Goal: Information Seeking & Learning: Compare options

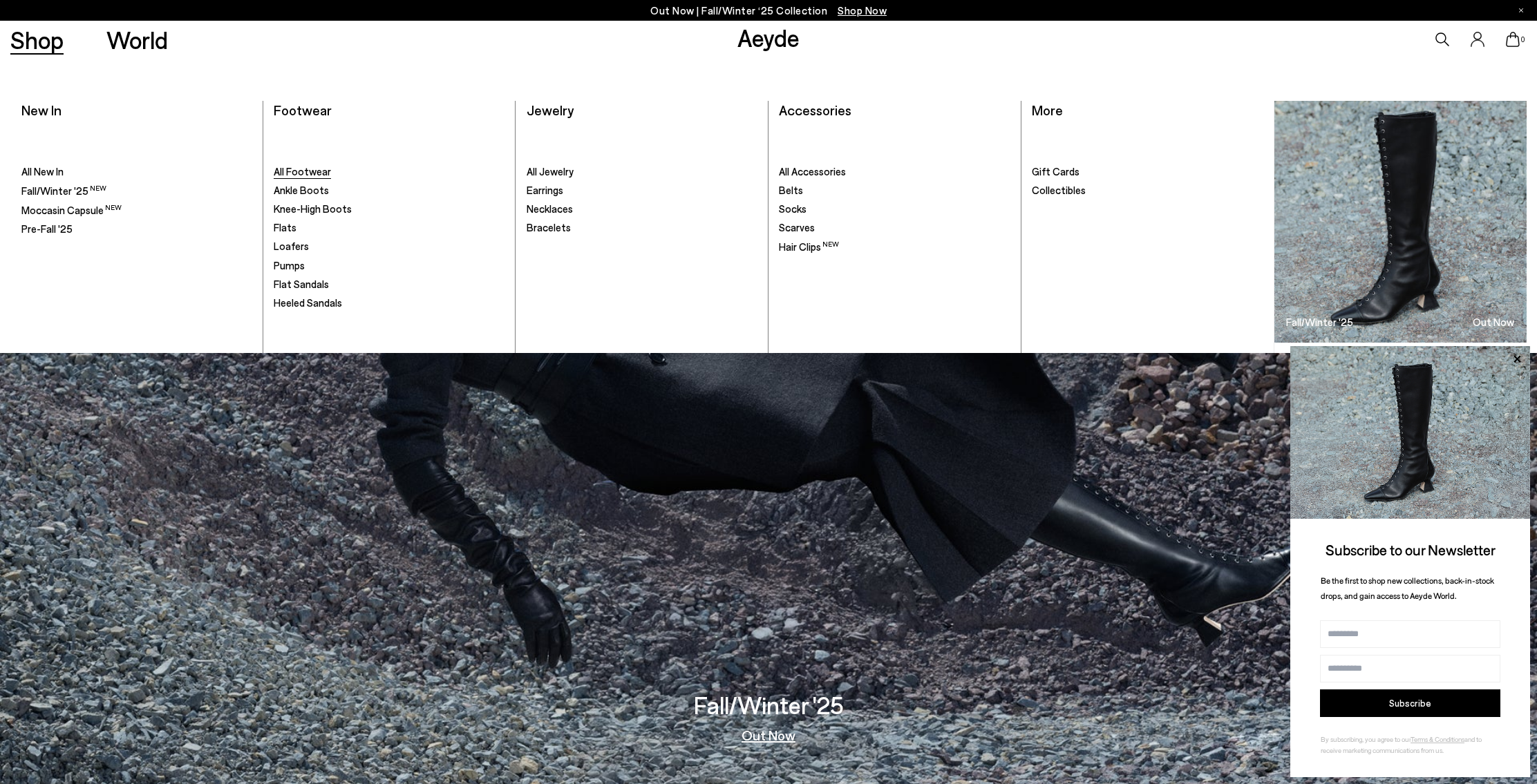
click at [323, 173] on span "All Footwear" at bounding box center [302, 171] width 57 height 12
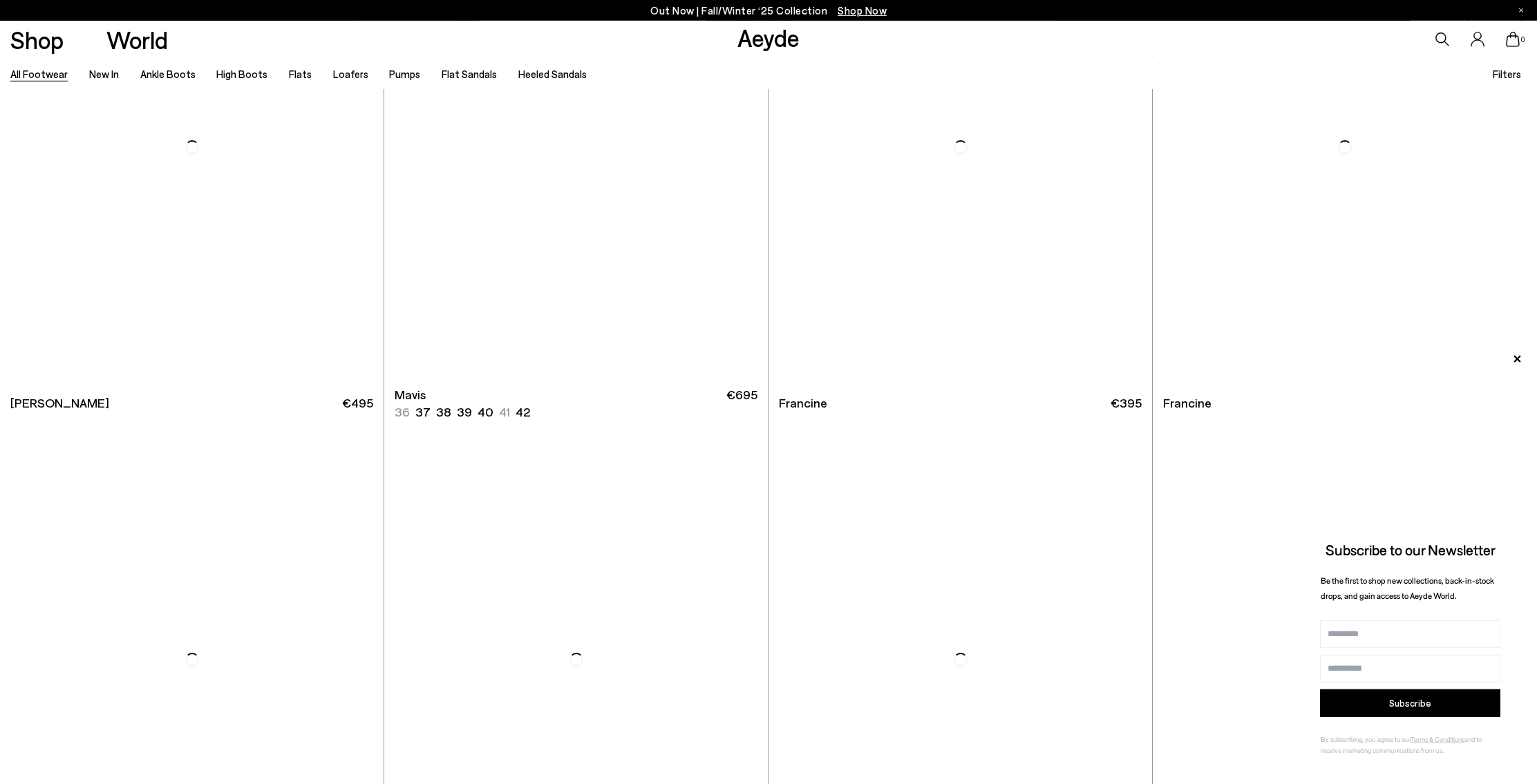
scroll to position [3272, 0]
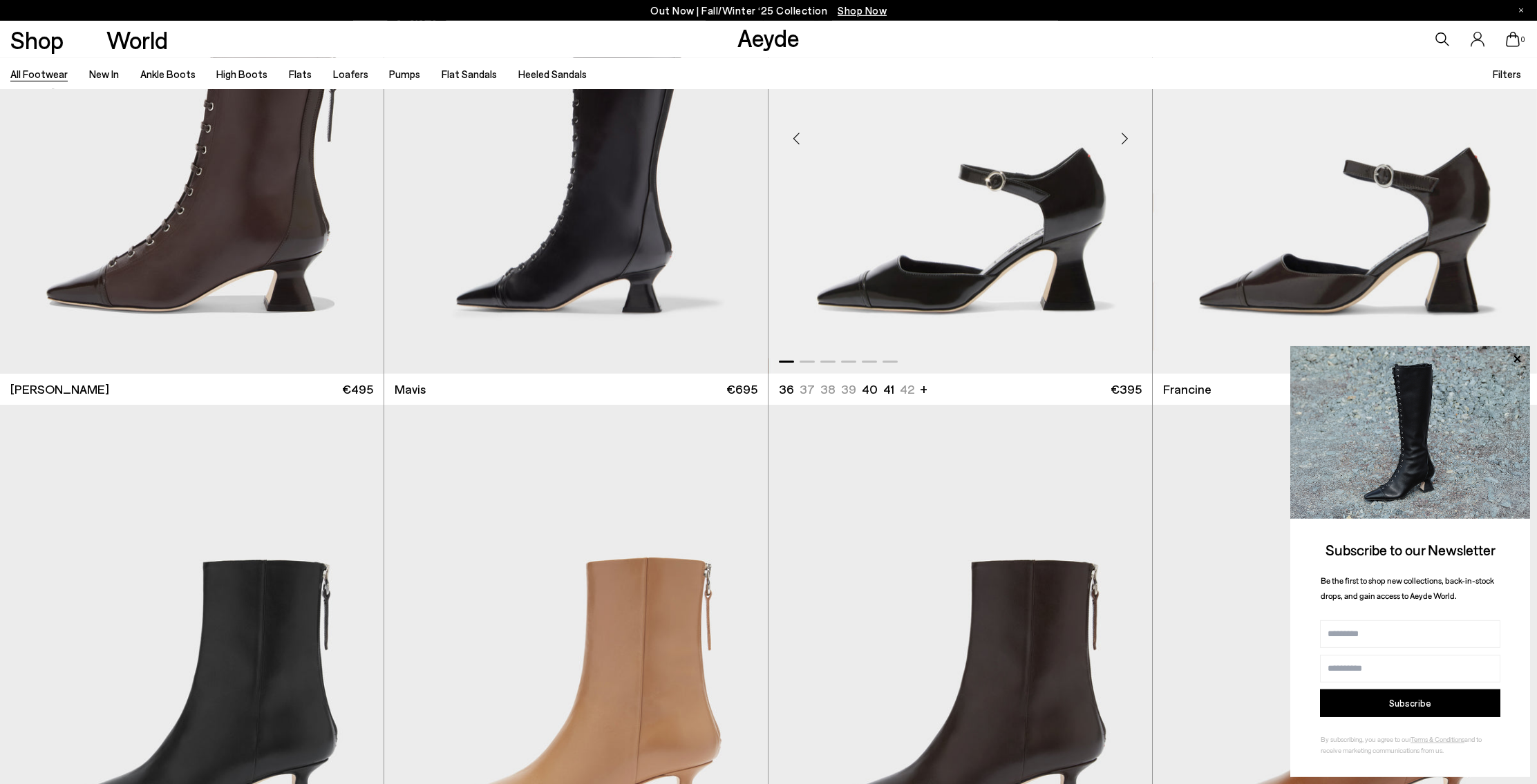
click at [1126, 137] on div "Next slide" at bounding box center [1124, 138] width 42 height 42
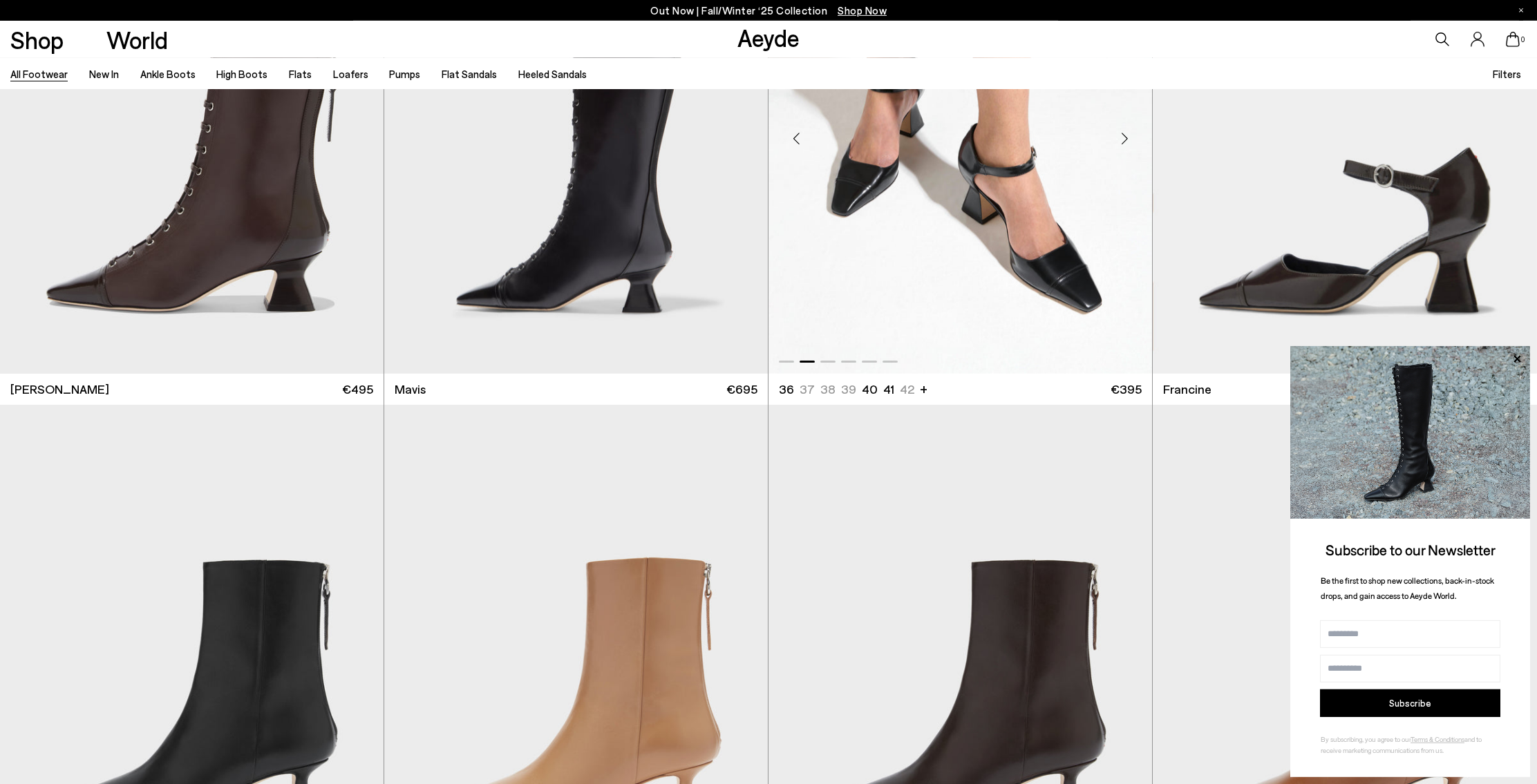
click at [1126, 137] on div "Next slide" at bounding box center [1124, 138] width 42 height 42
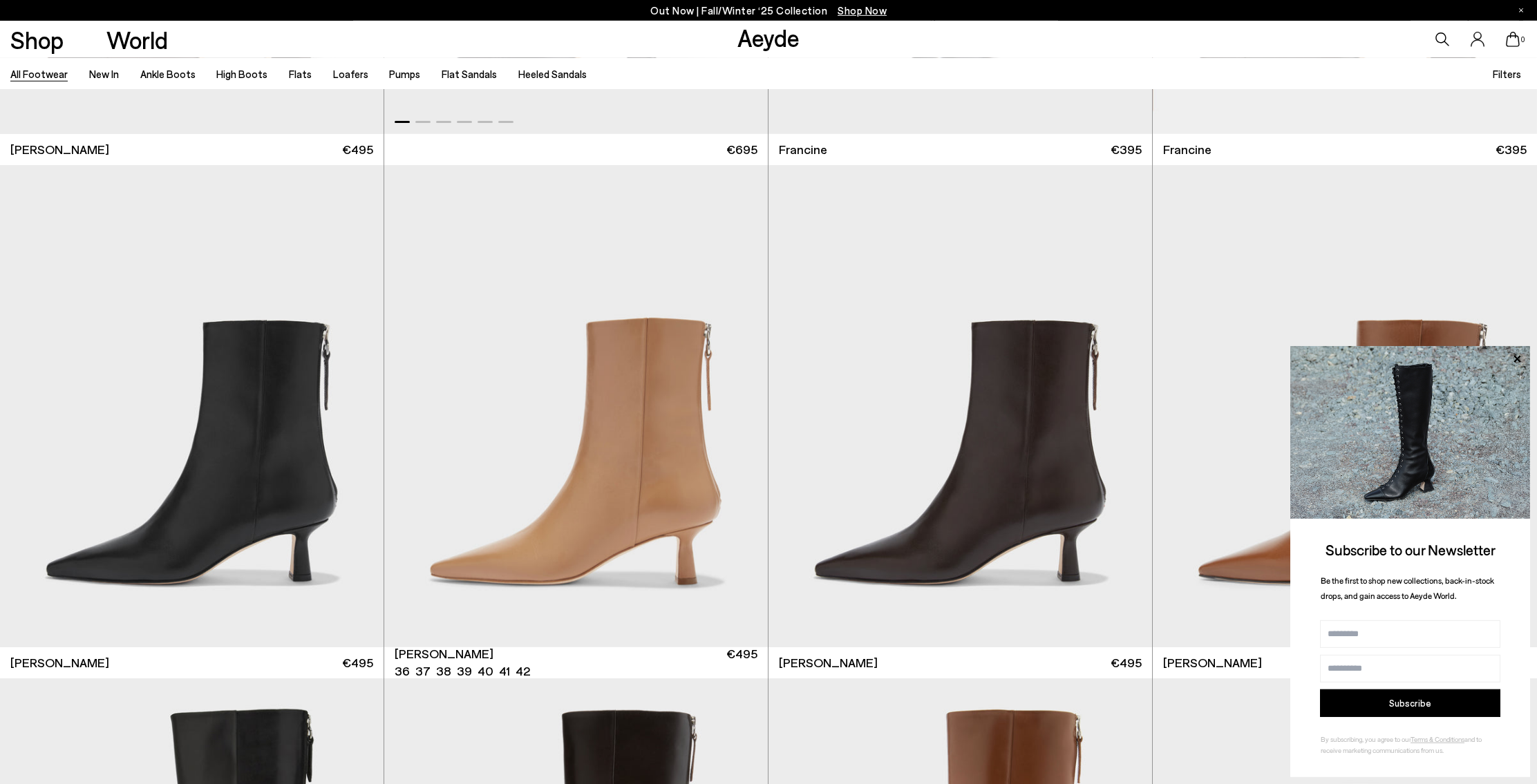
scroll to position [3515, 0]
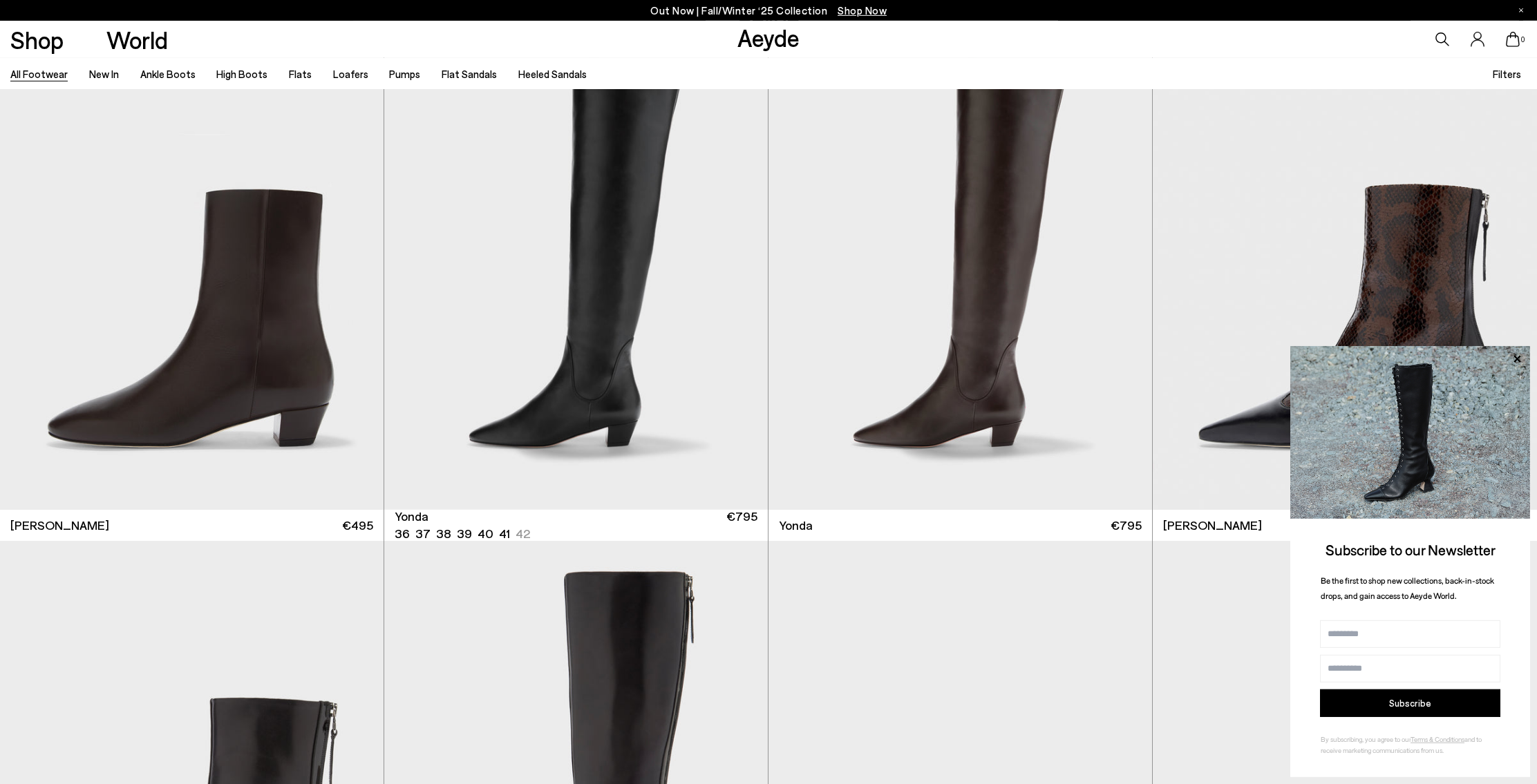
scroll to position [4676, 0]
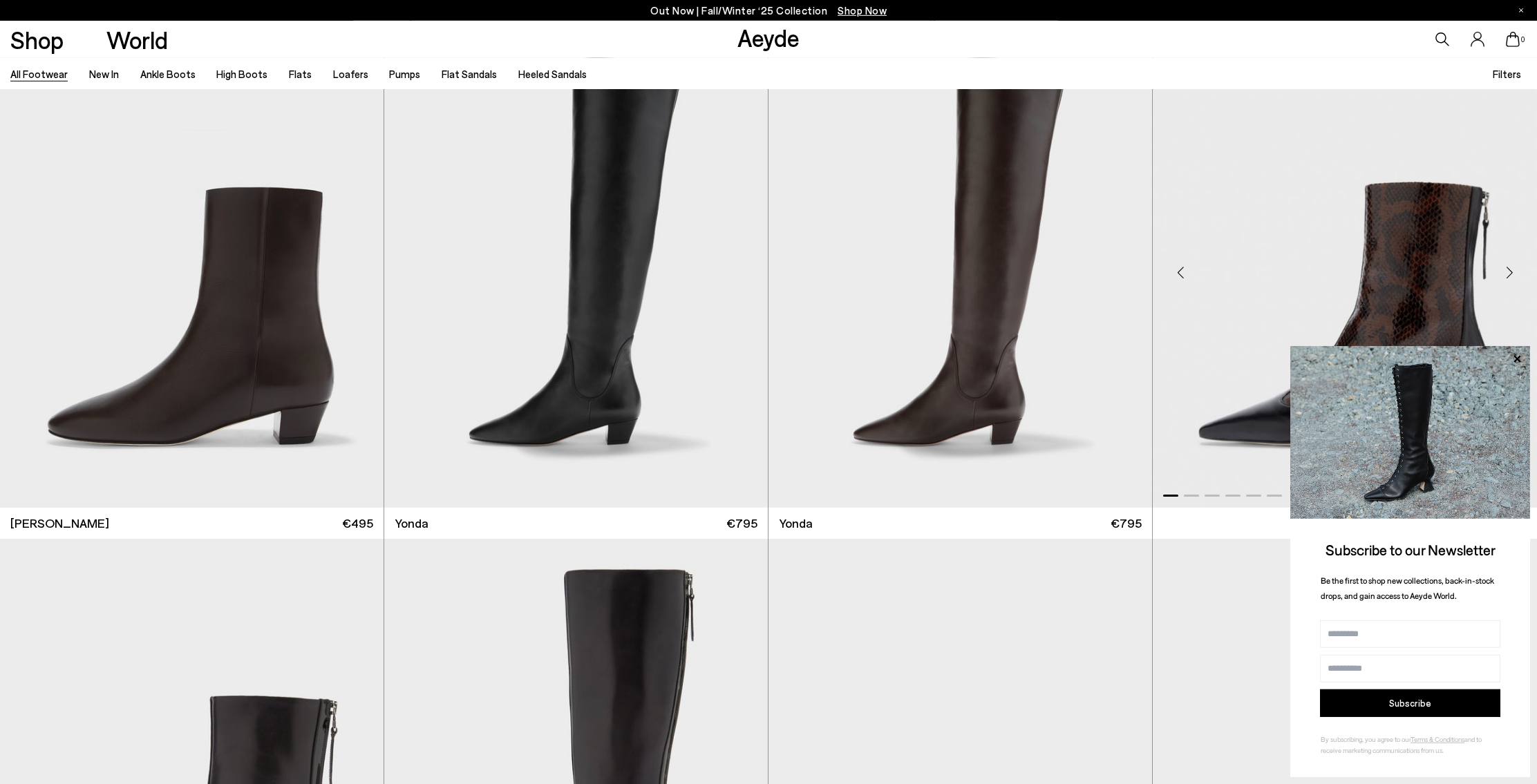
drag, startPoint x: 1517, startPoint y: 360, endPoint x: 1500, endPoint y: 367, distance: 18.4
click at [1517, 360] on icon at bounding box center [1517, 360] width 18 height 18
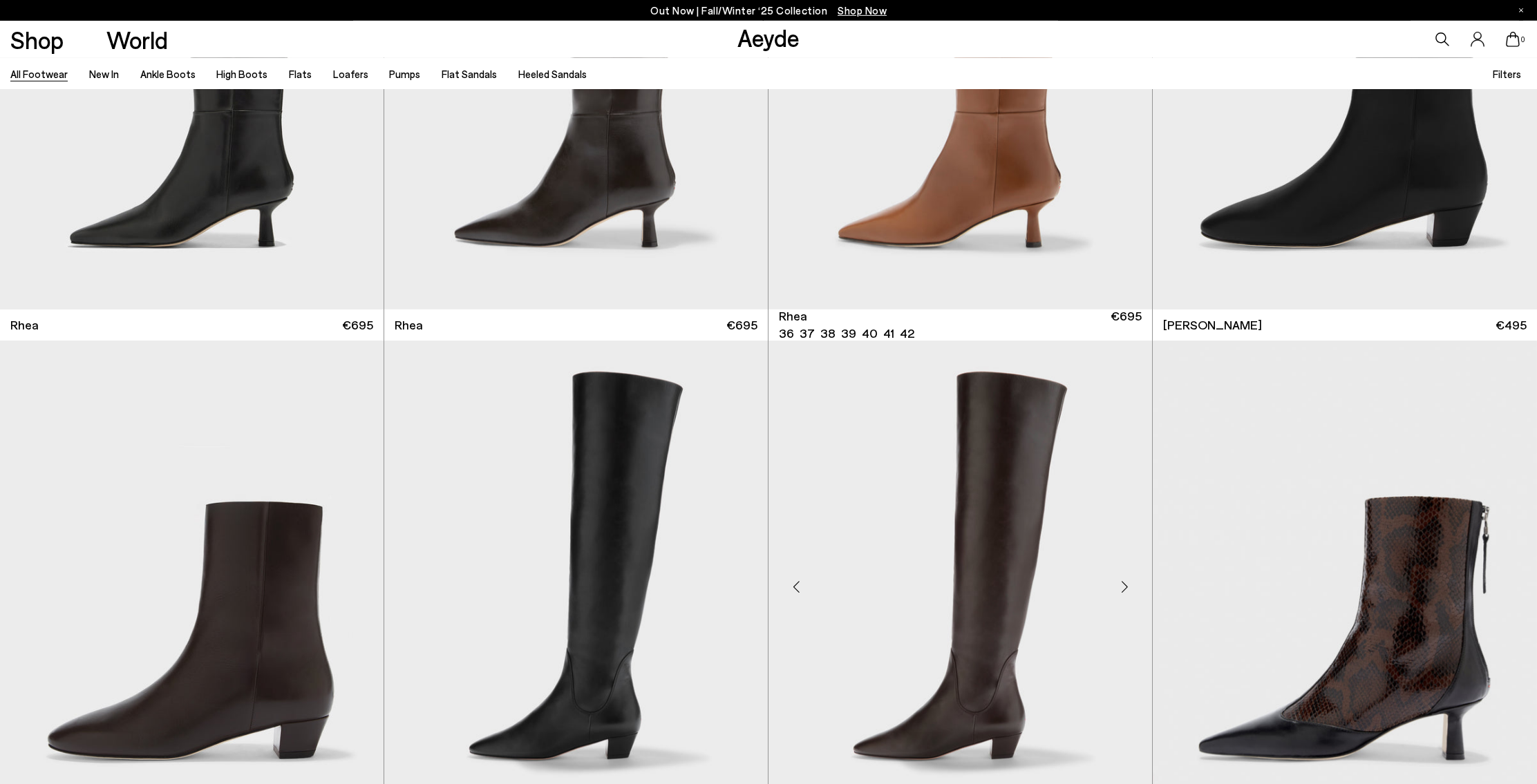
scroll to position [4363, 0]
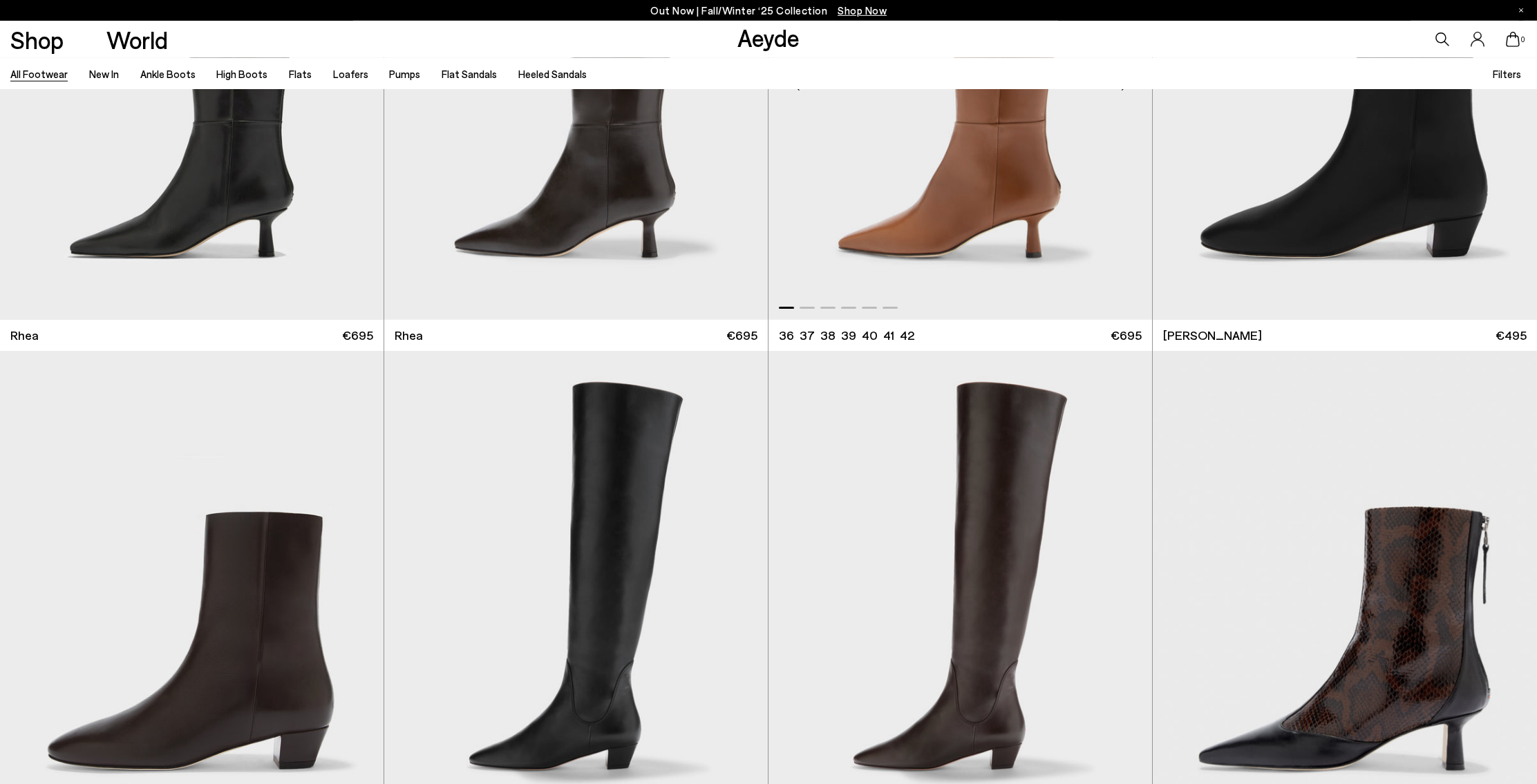
click at [1013, 203] on img "1 / 6" at bounding box center [960, 79] width 383 height 481
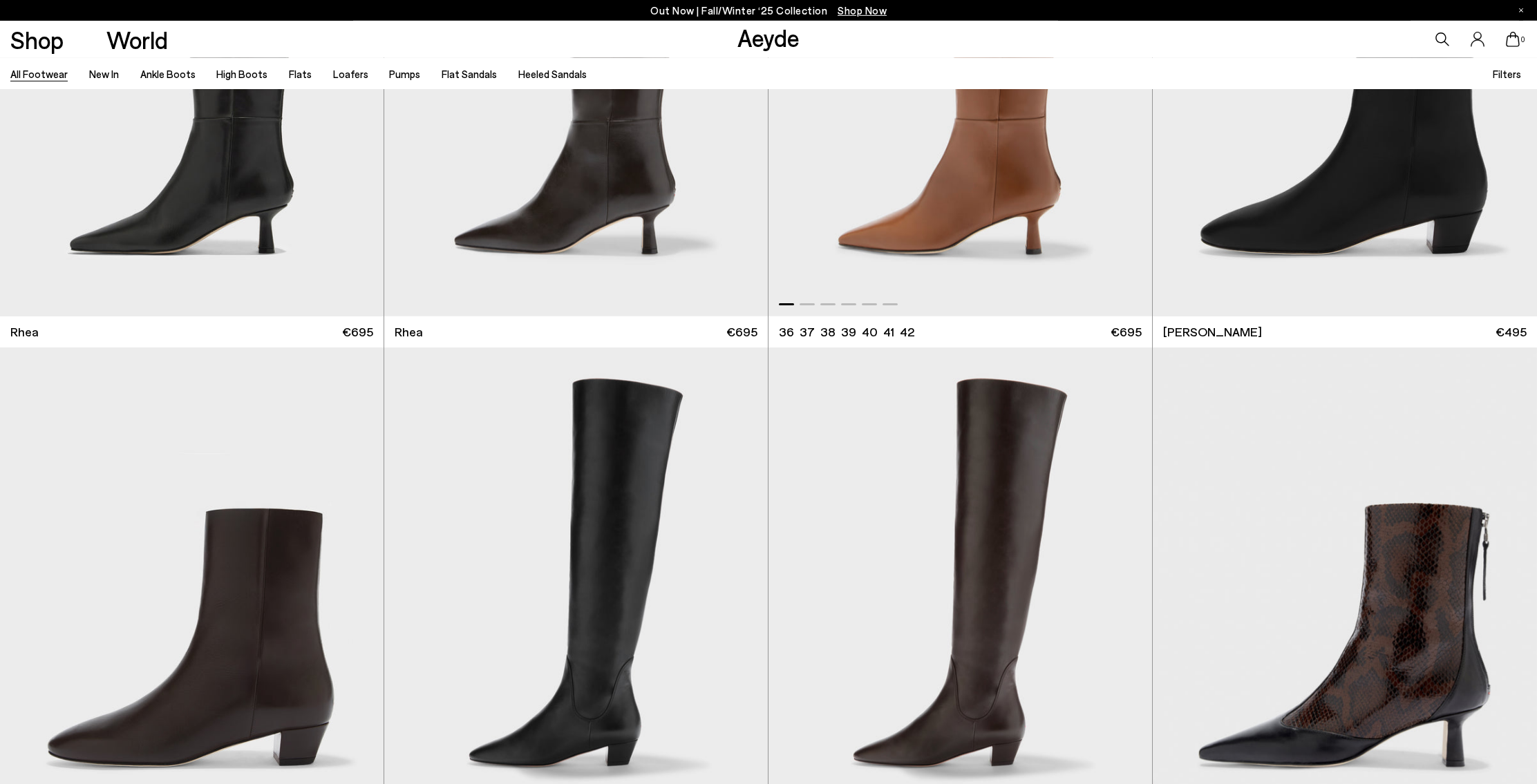
scroll to position [4356, 0]
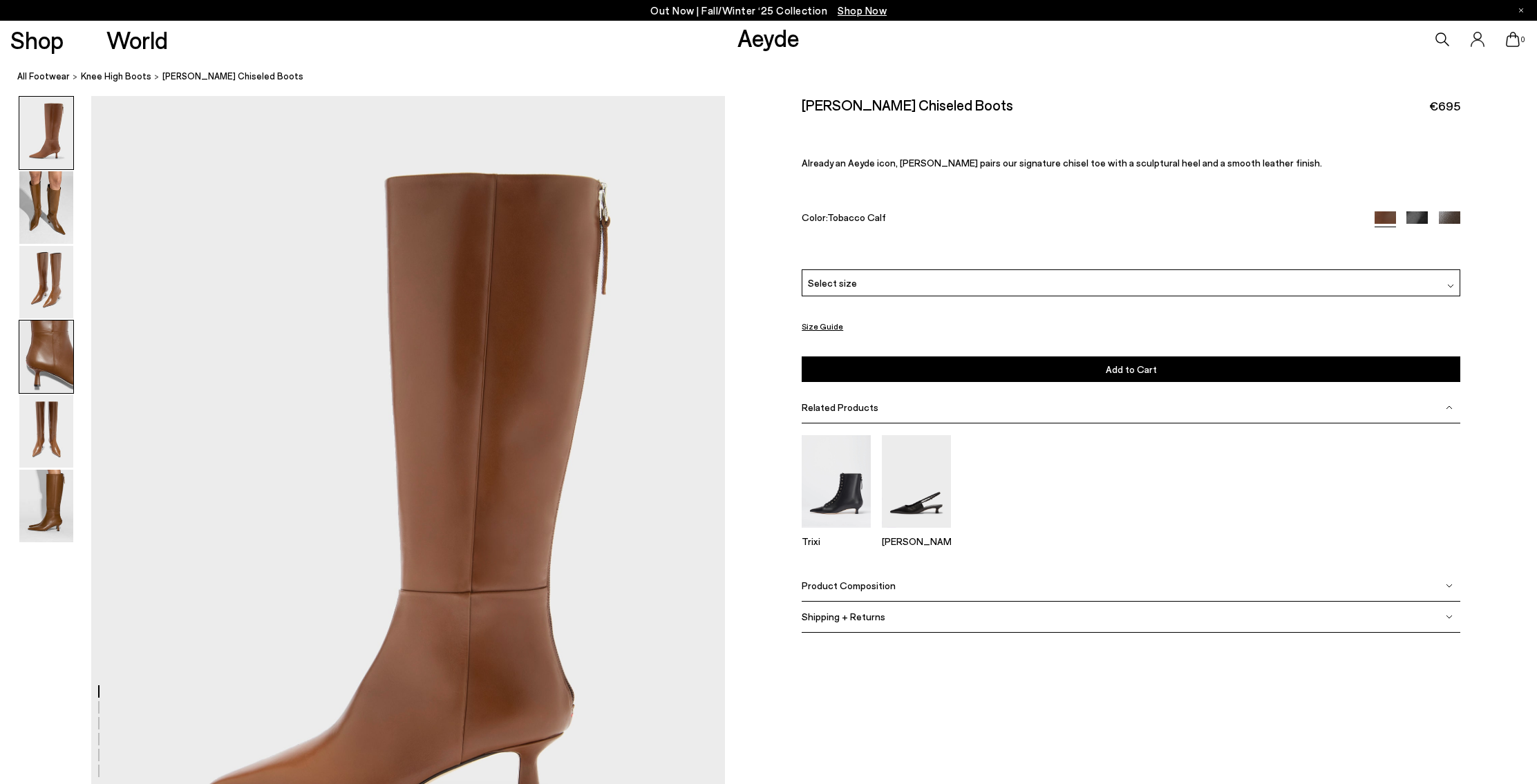
click at [42, 360] on img at bounding box center [46, 357] width 54 height 73
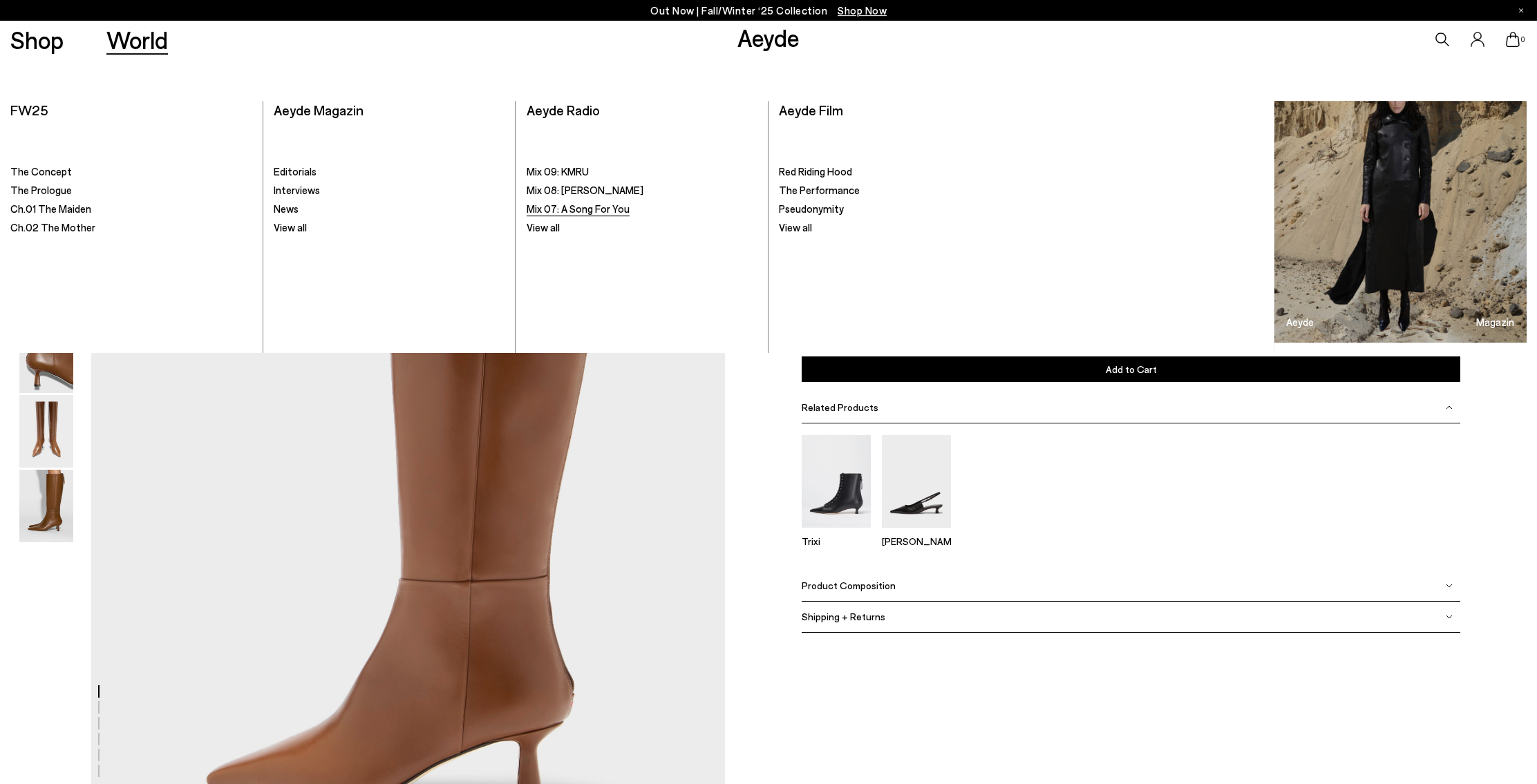
scroll to position [8, 0]
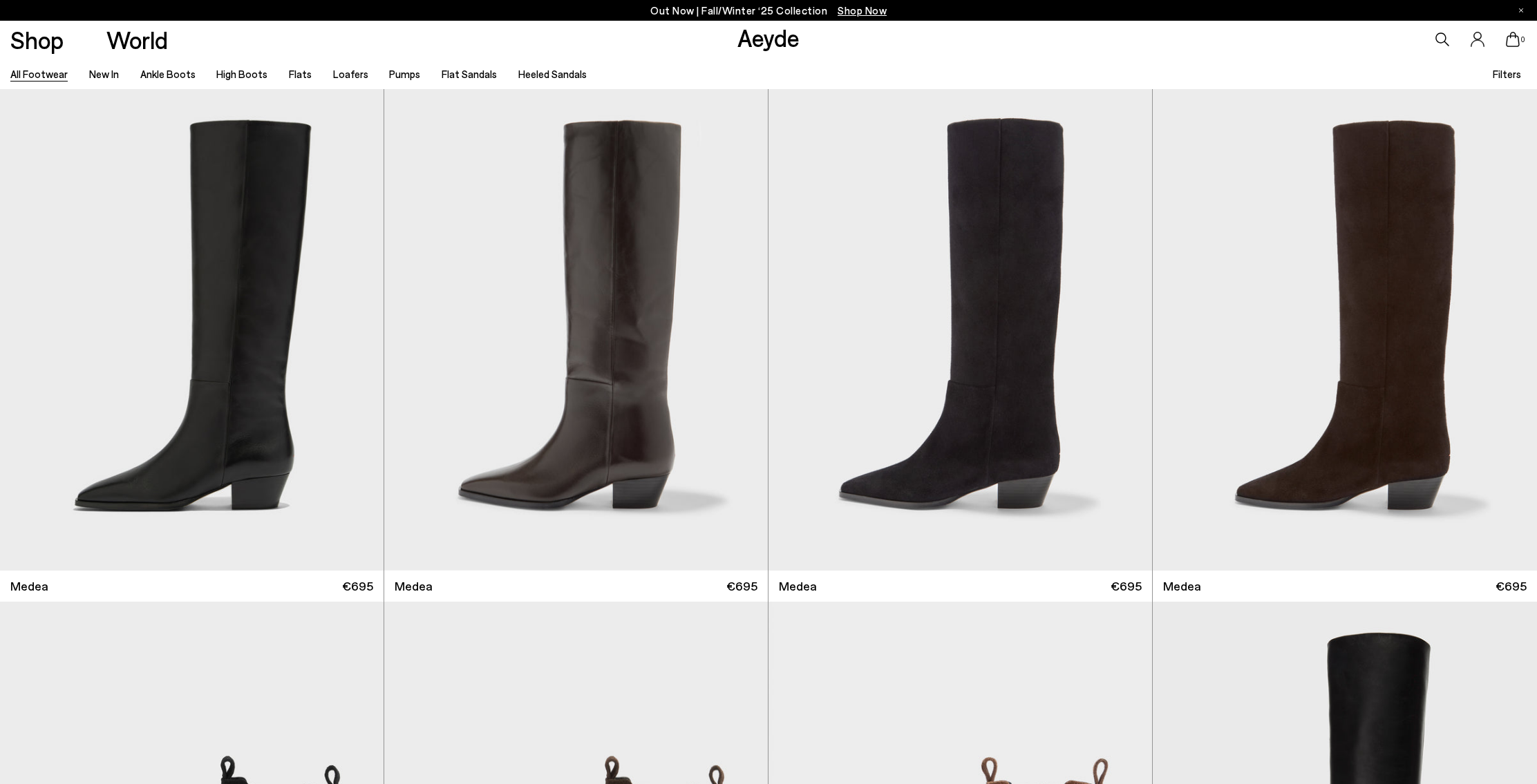
scroll to position [4355, 0]
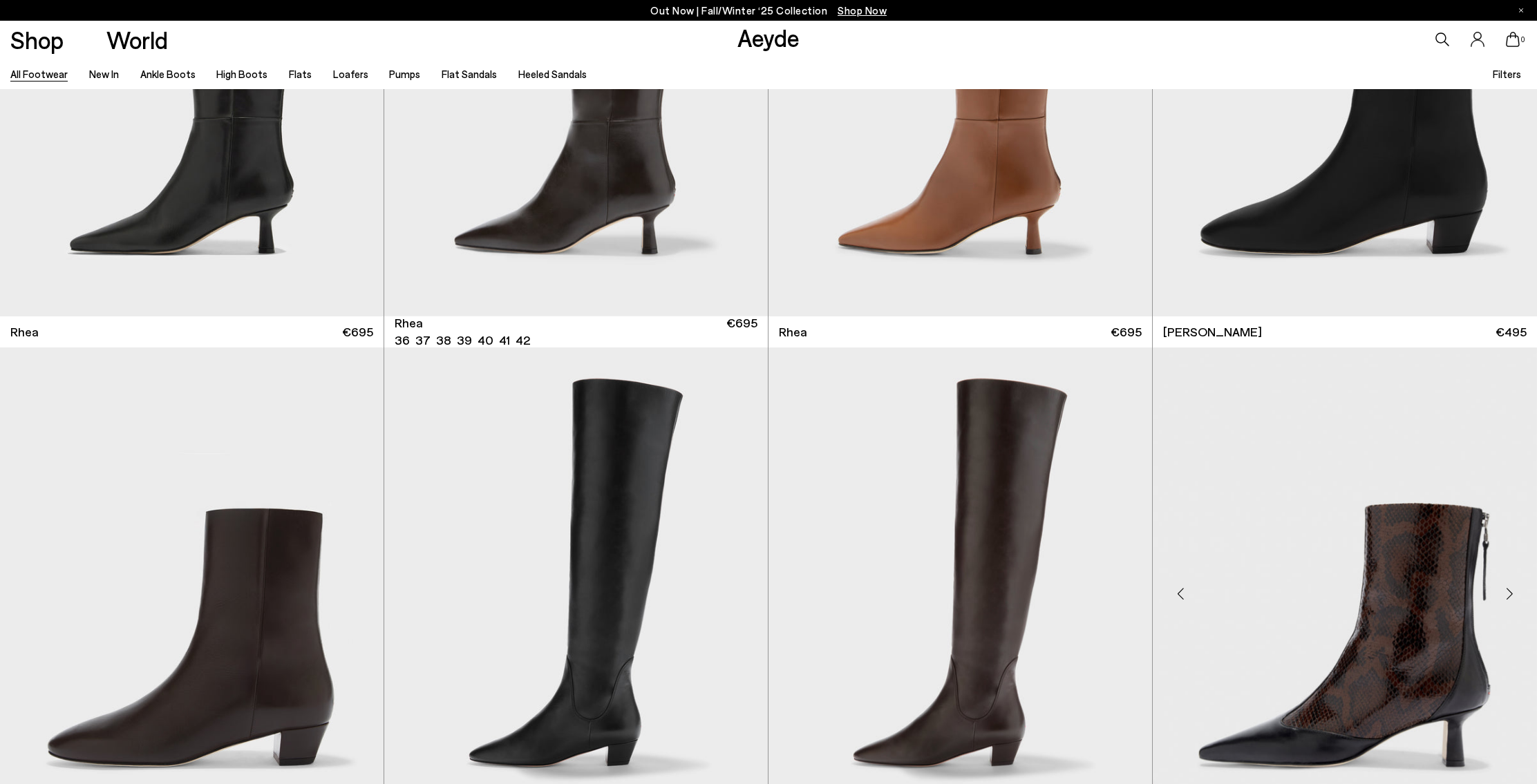
click at [1325, 511] on img "1 / 6" at bounding box center [1344, 588] width 384 height 481
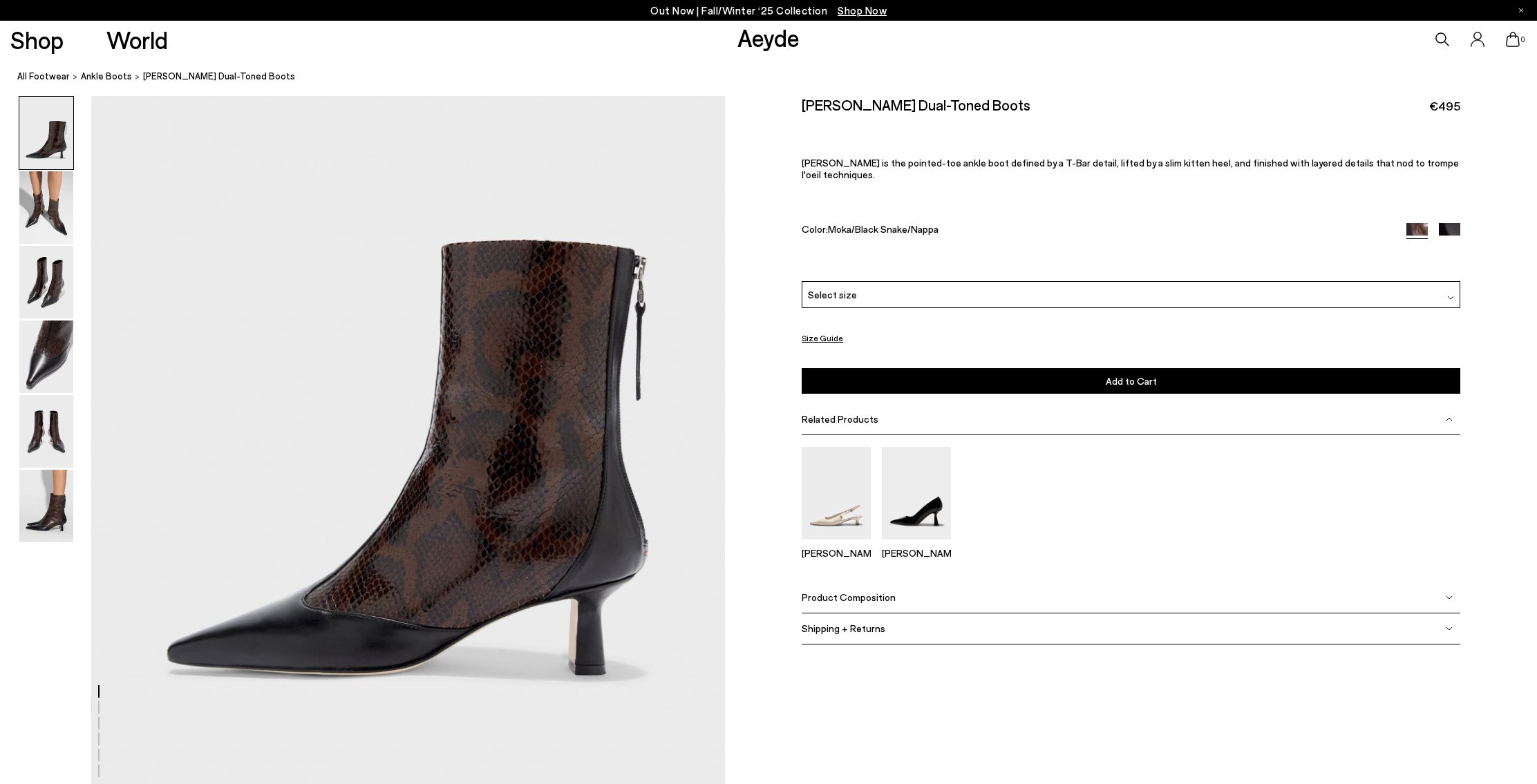
scroll to position [139, 0]
click at [62, 492] on img at bounding box center [46, 506] width 54 height 73
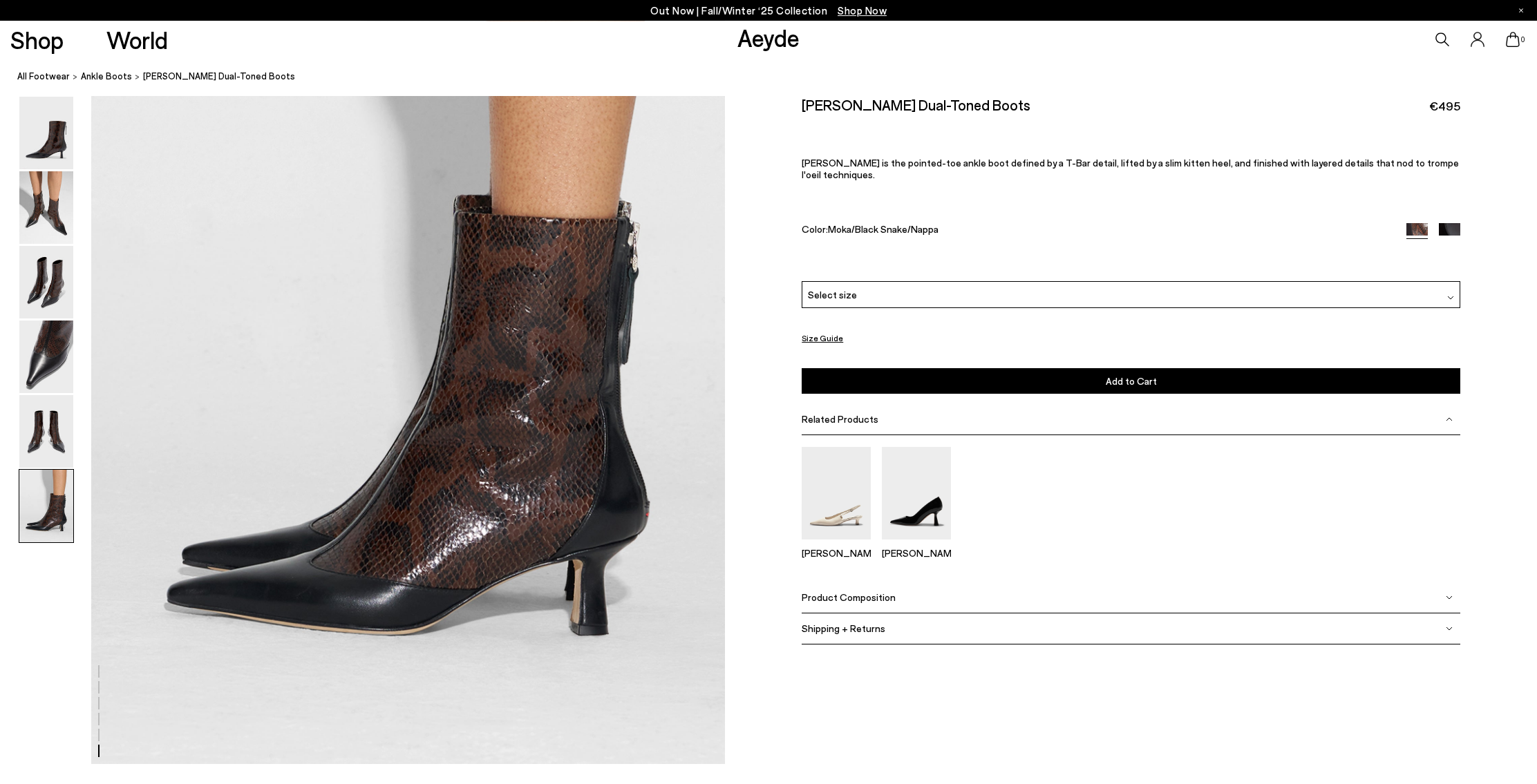
scroll to position [4412, 0]
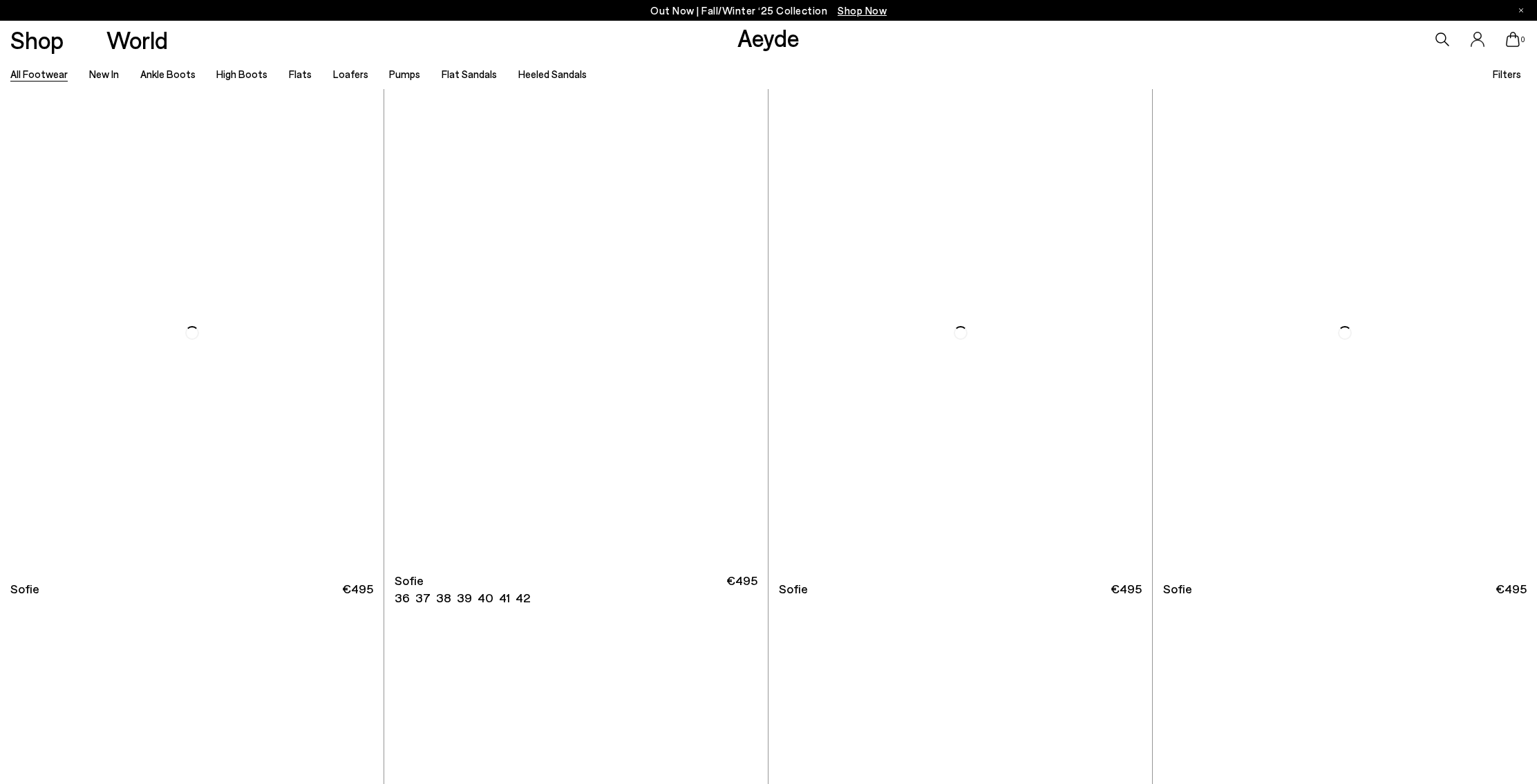
scroll to position [6665, 0]
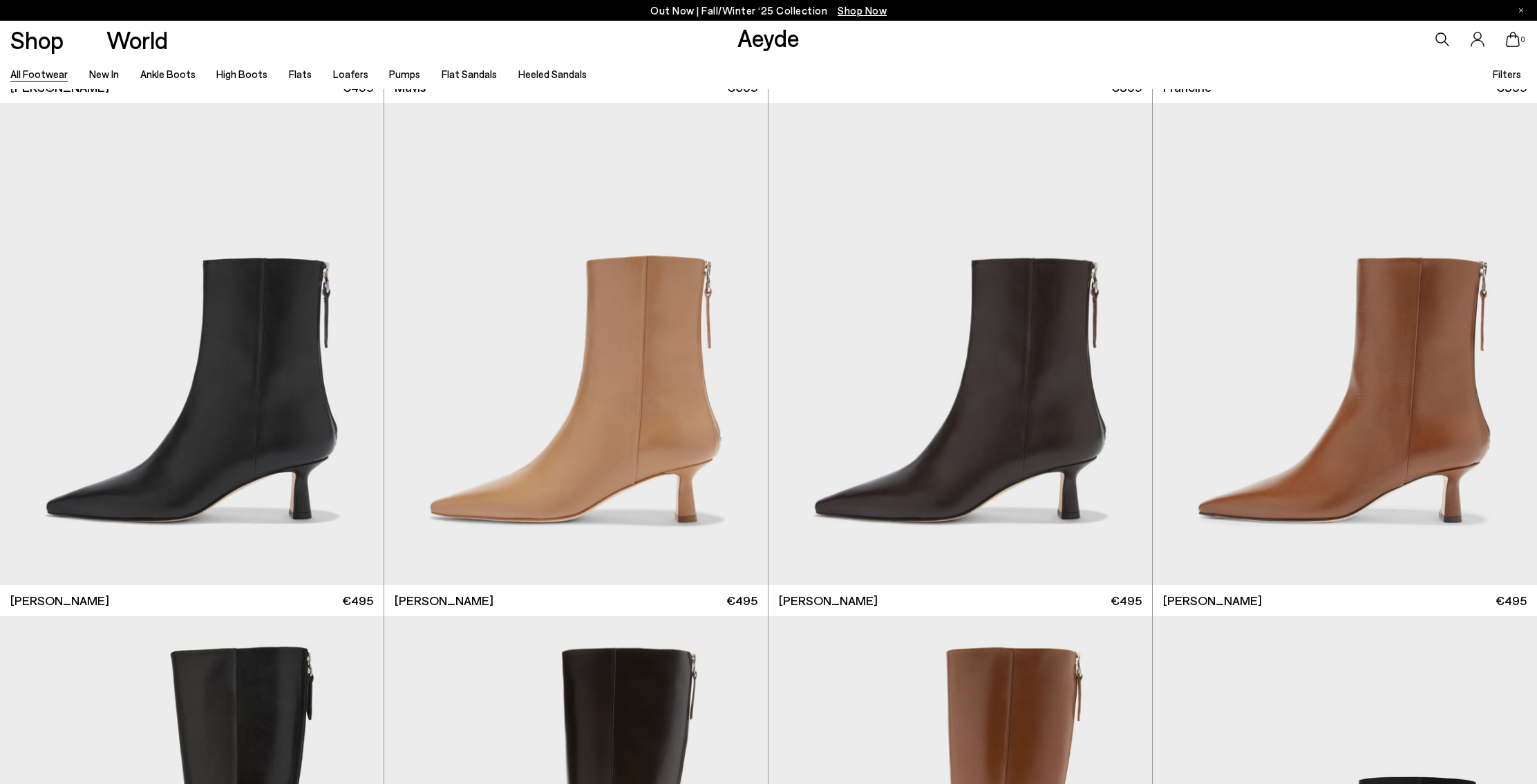
scroll to position [3573, 0]
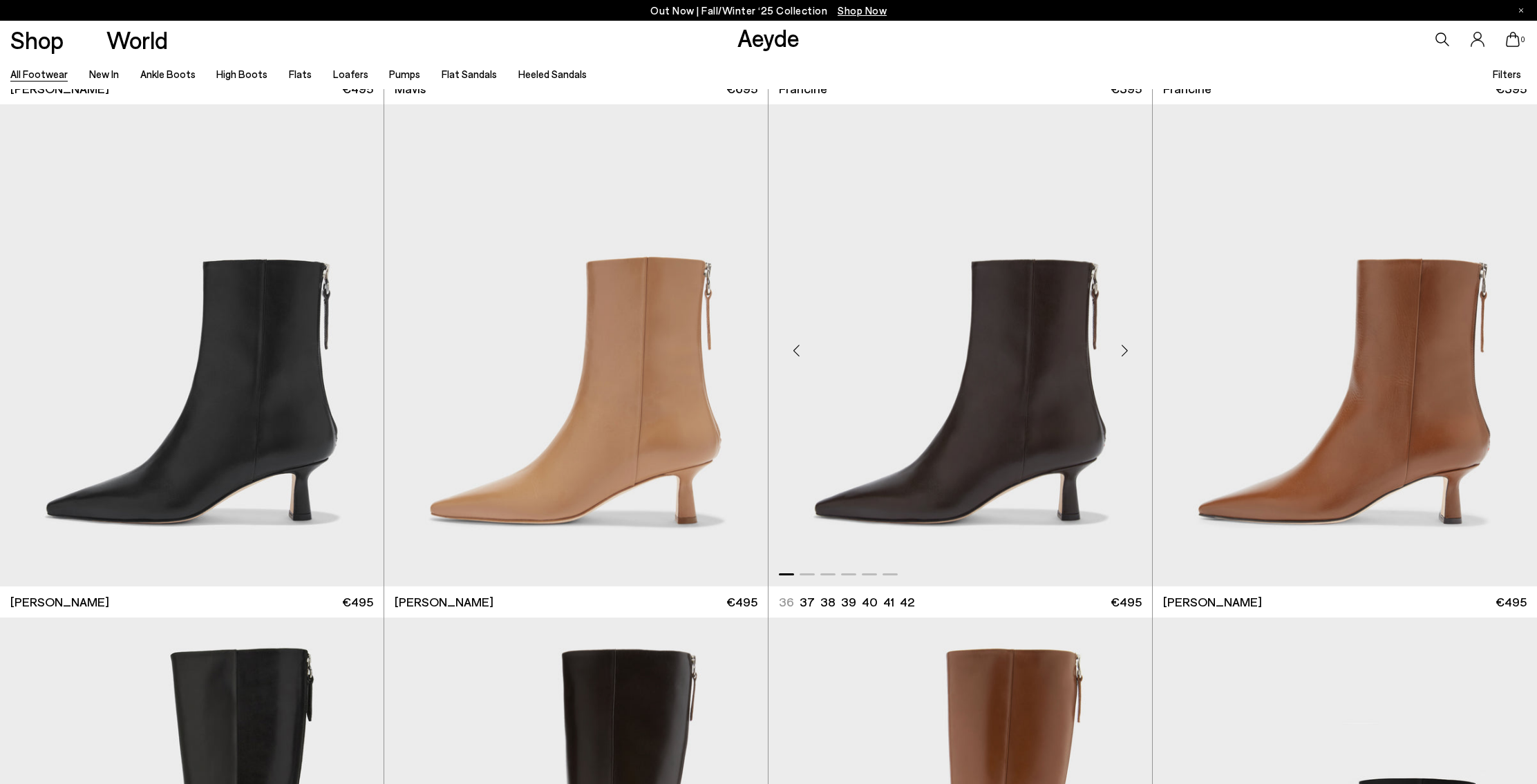
click at [1052, 453] on img "1 / 6" at bounding box center [960, 344] width 383 height 481
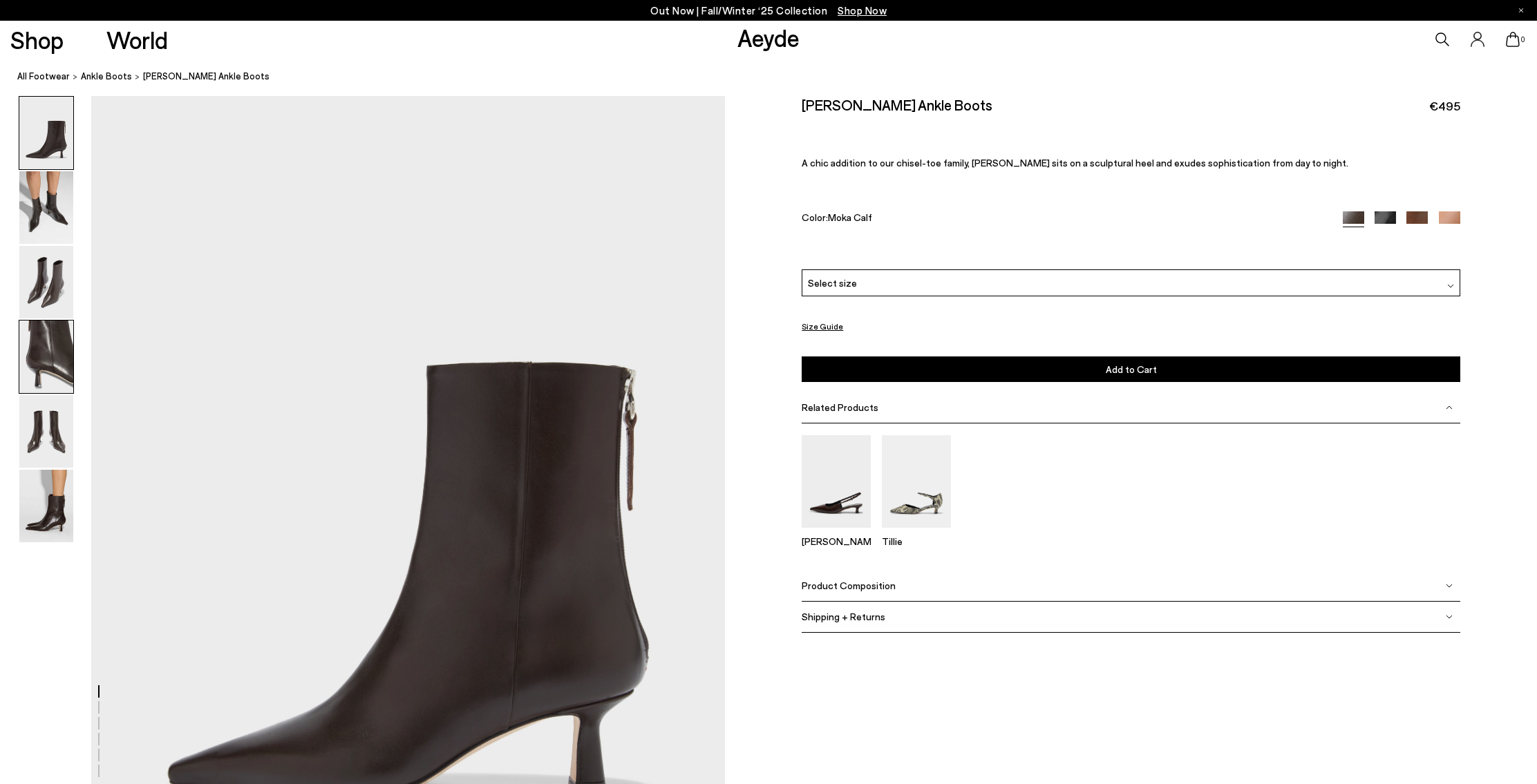
click at [31, 336] on img at bounding box center [46, 357] width 54 height 73
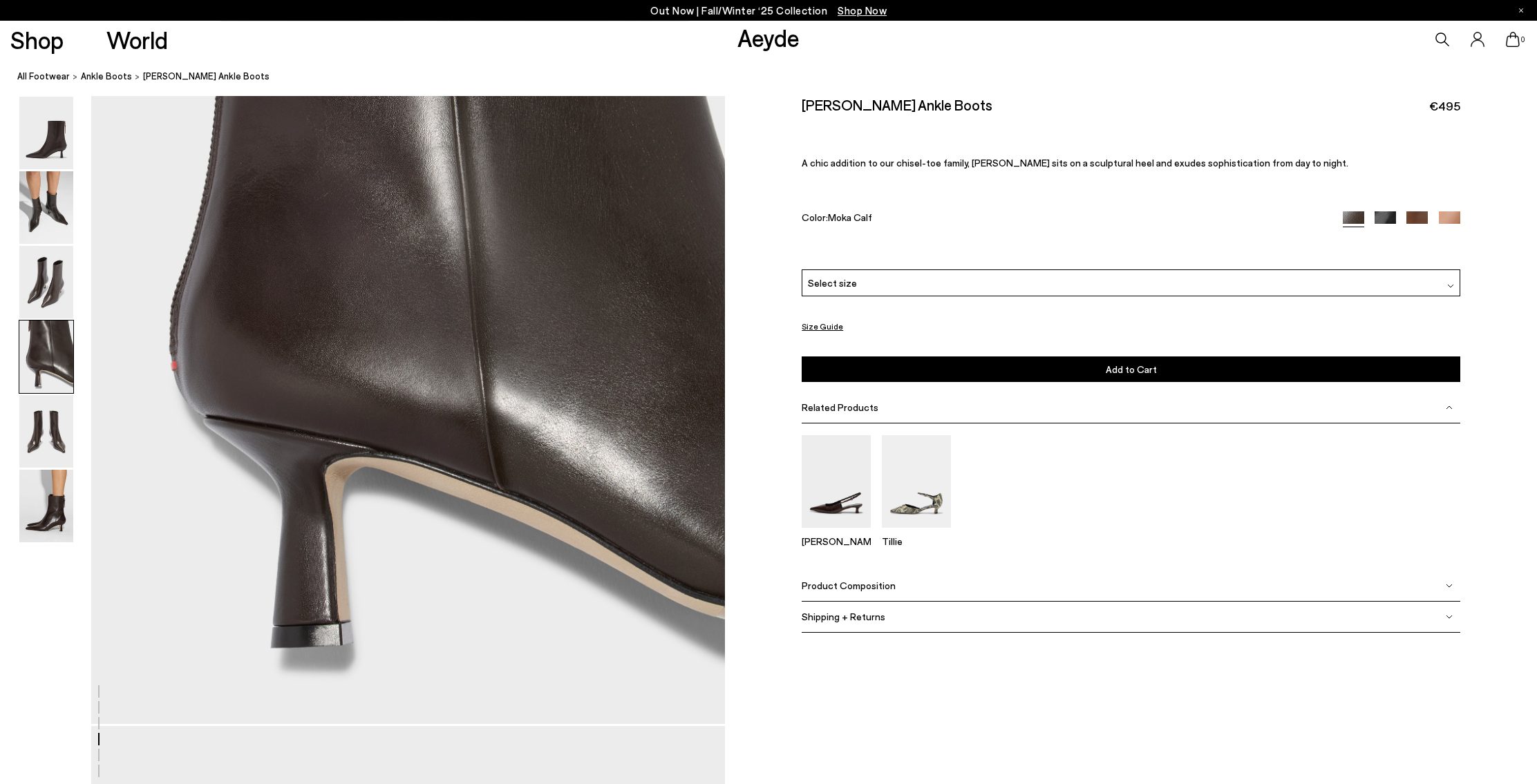
scroll to position [2749, 0]
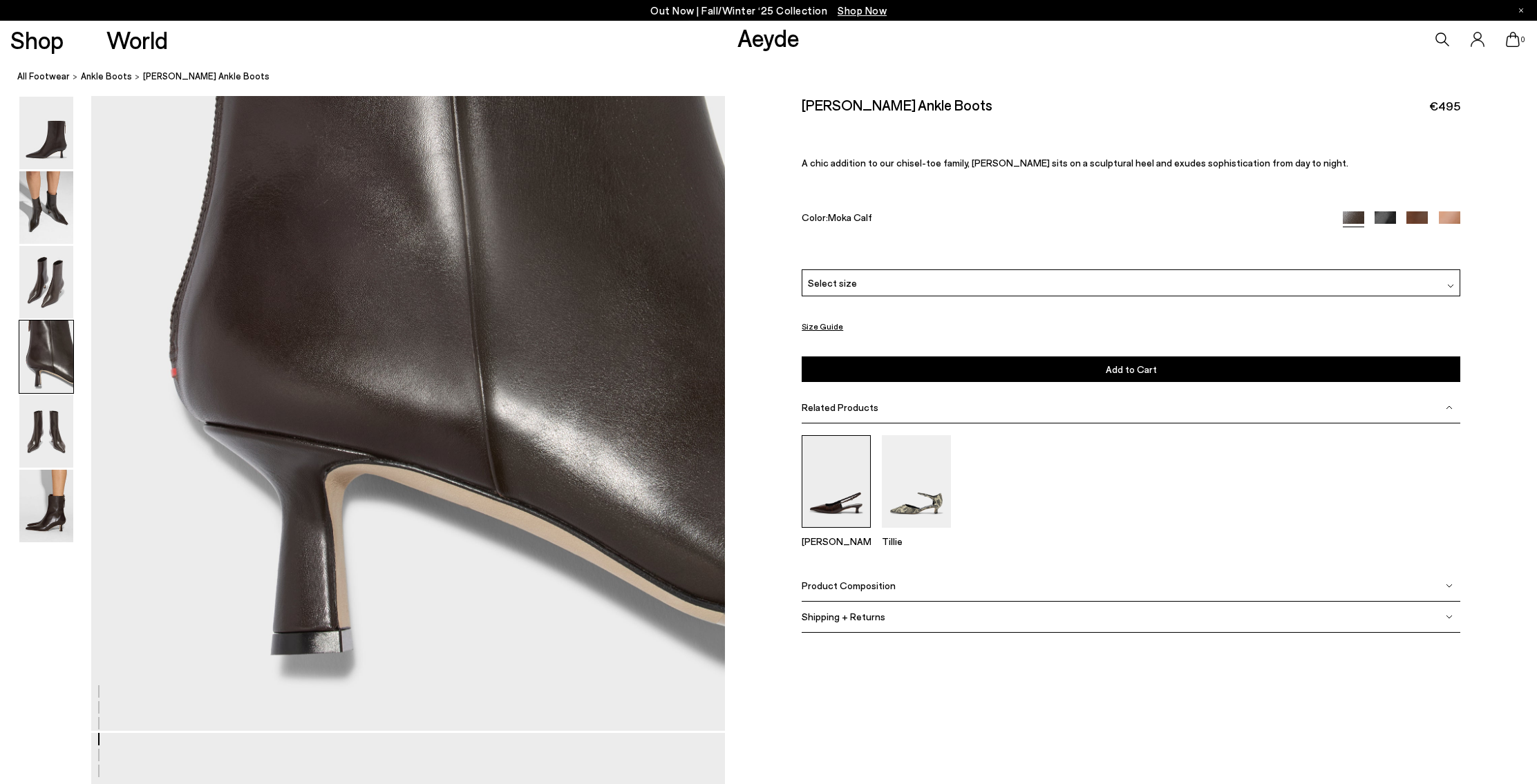
click at [850, 501] on img at bounding box center [836, 481] width 69 height 92
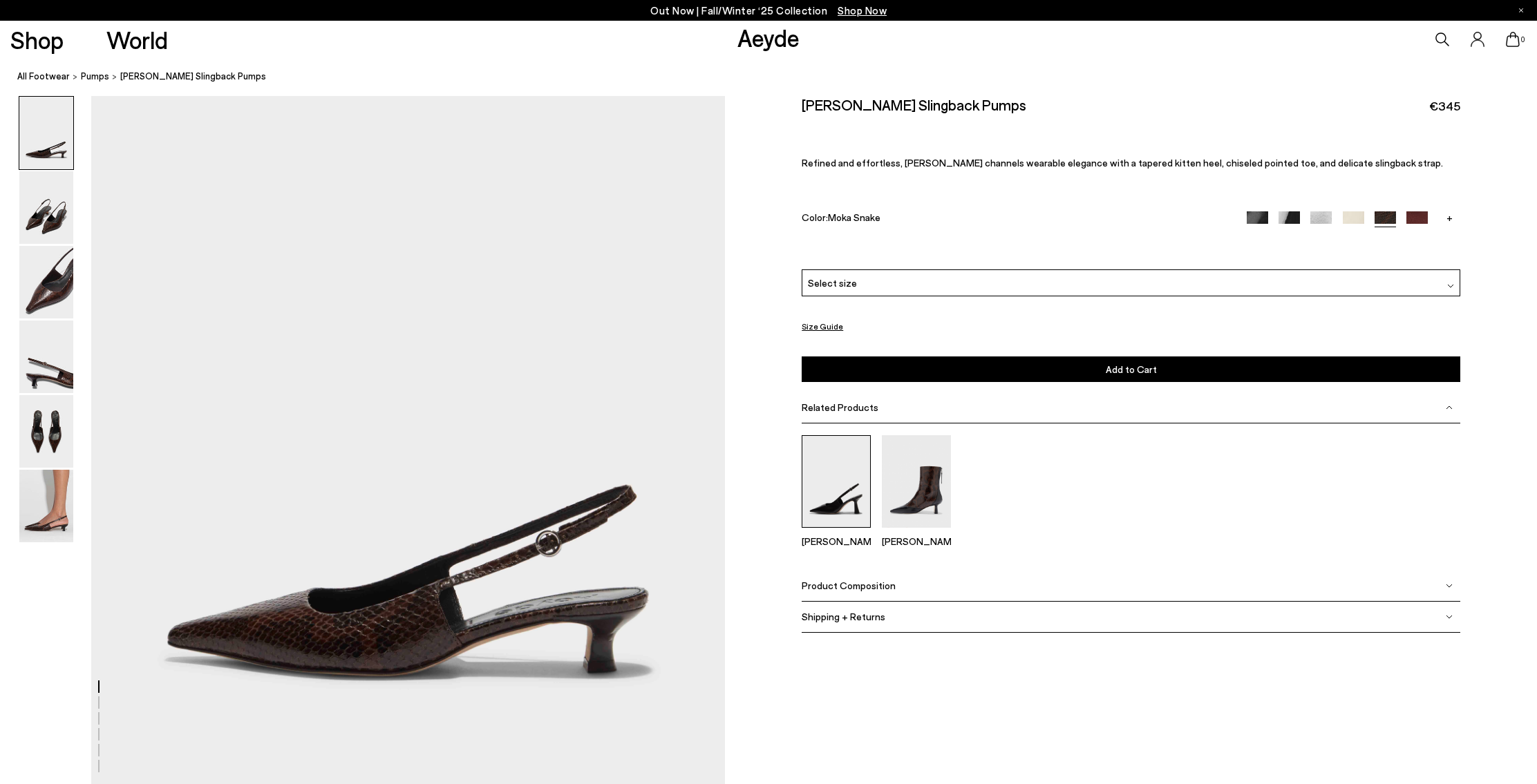
click at [832, 500] on img at bounding box center [836, 481] width 69 height 92
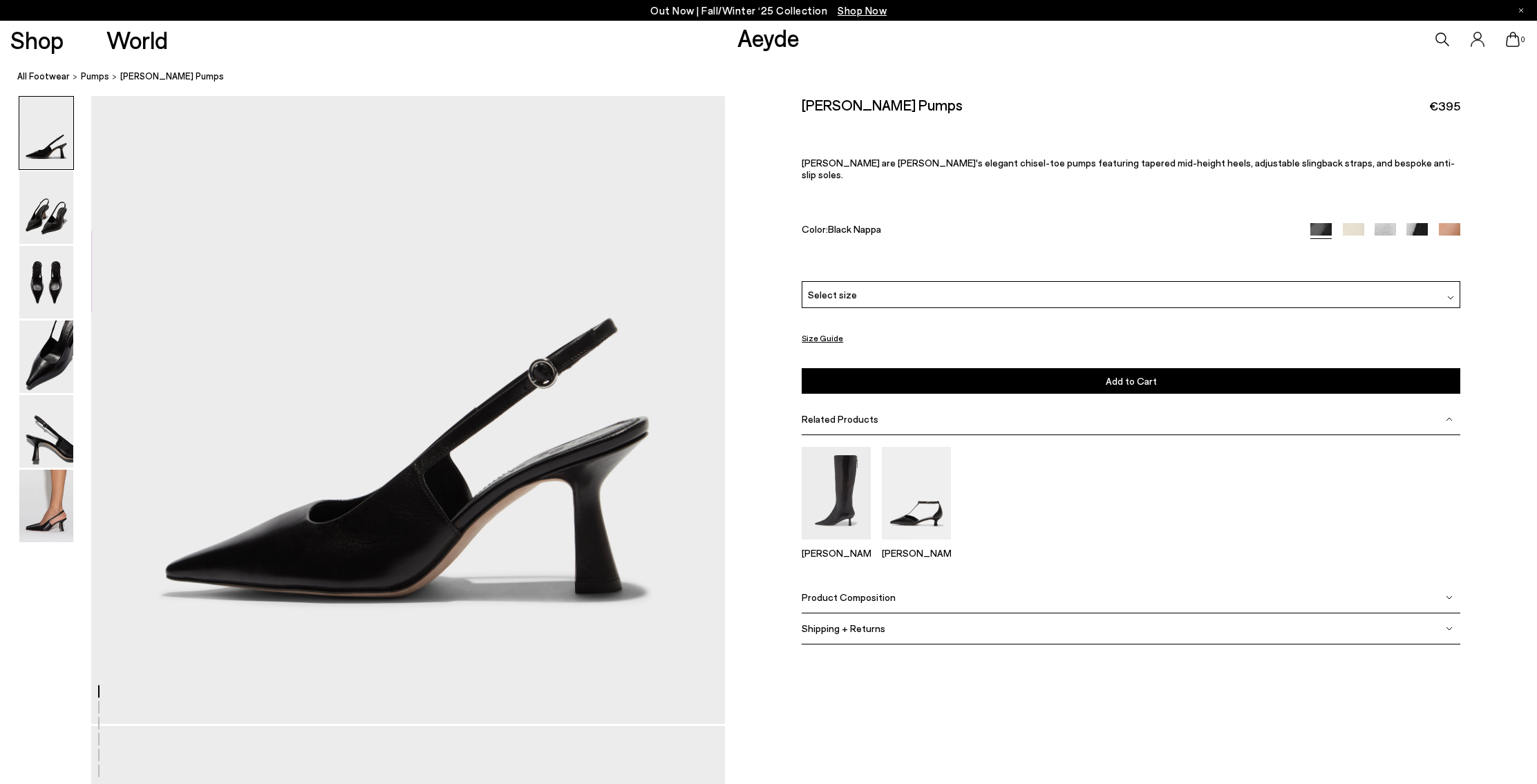
scroll to position [224, 0]
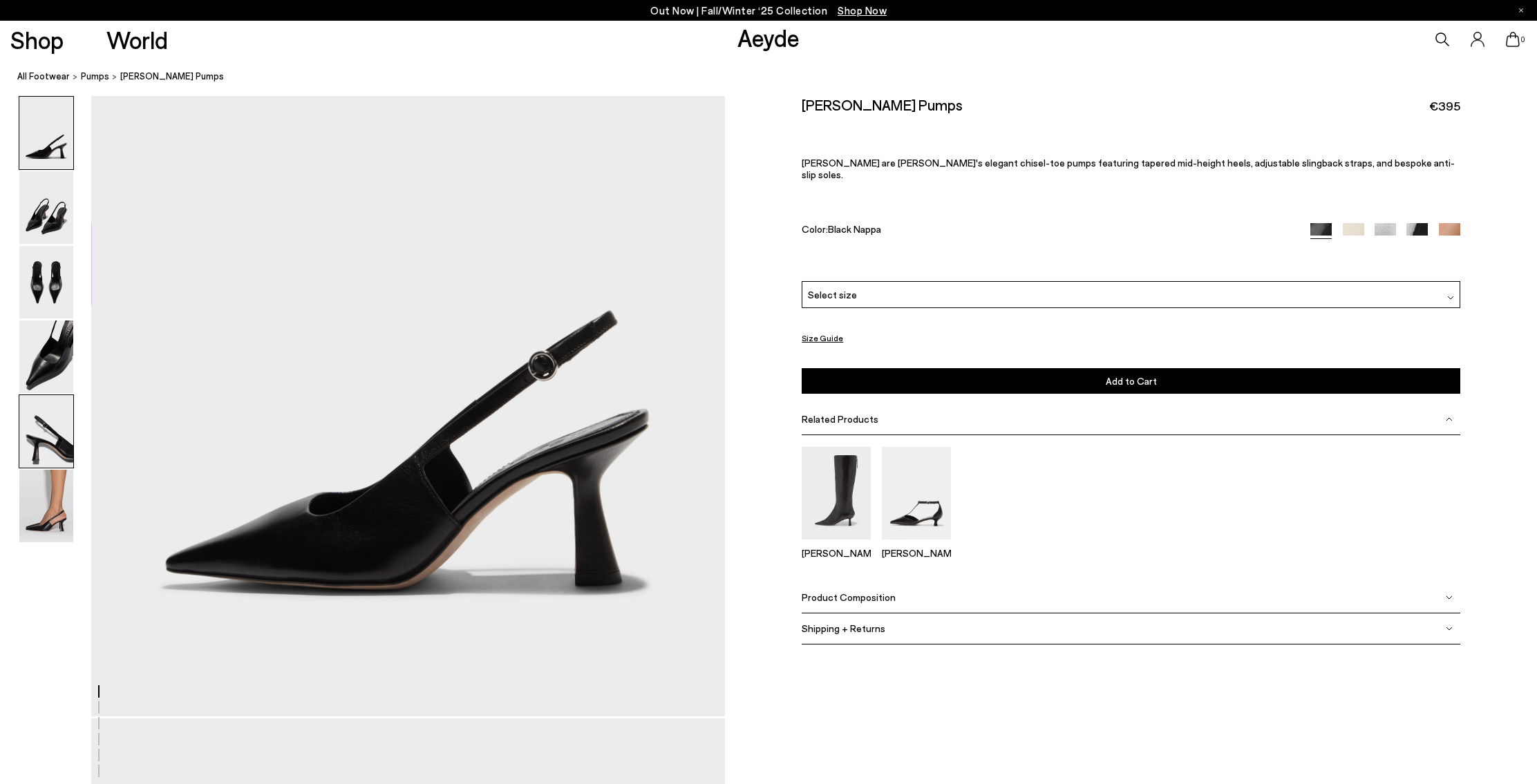
click at [39, 441] on img at bounding box center [46, 431] width 54 height 73
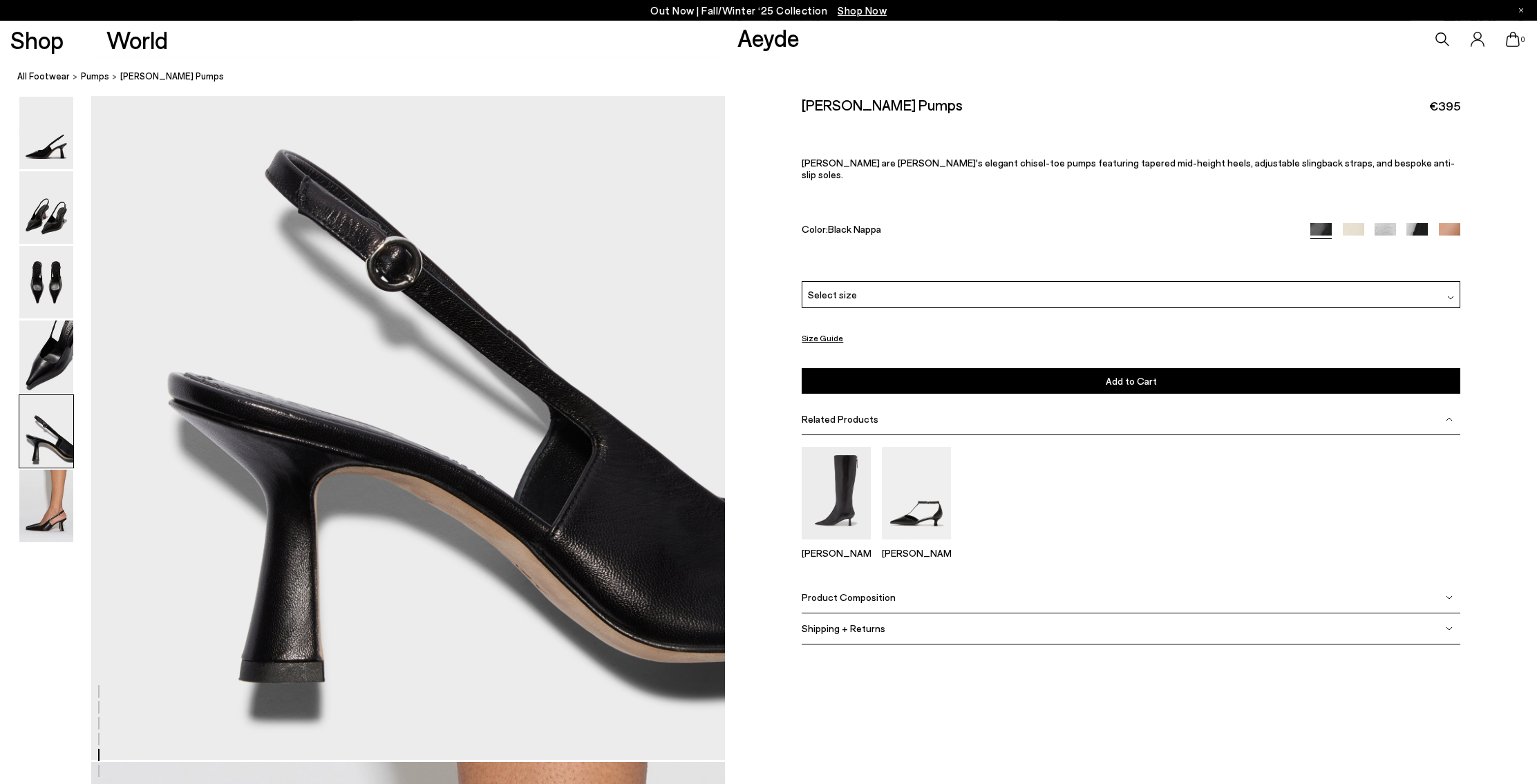
scroll to position [3570, 0]
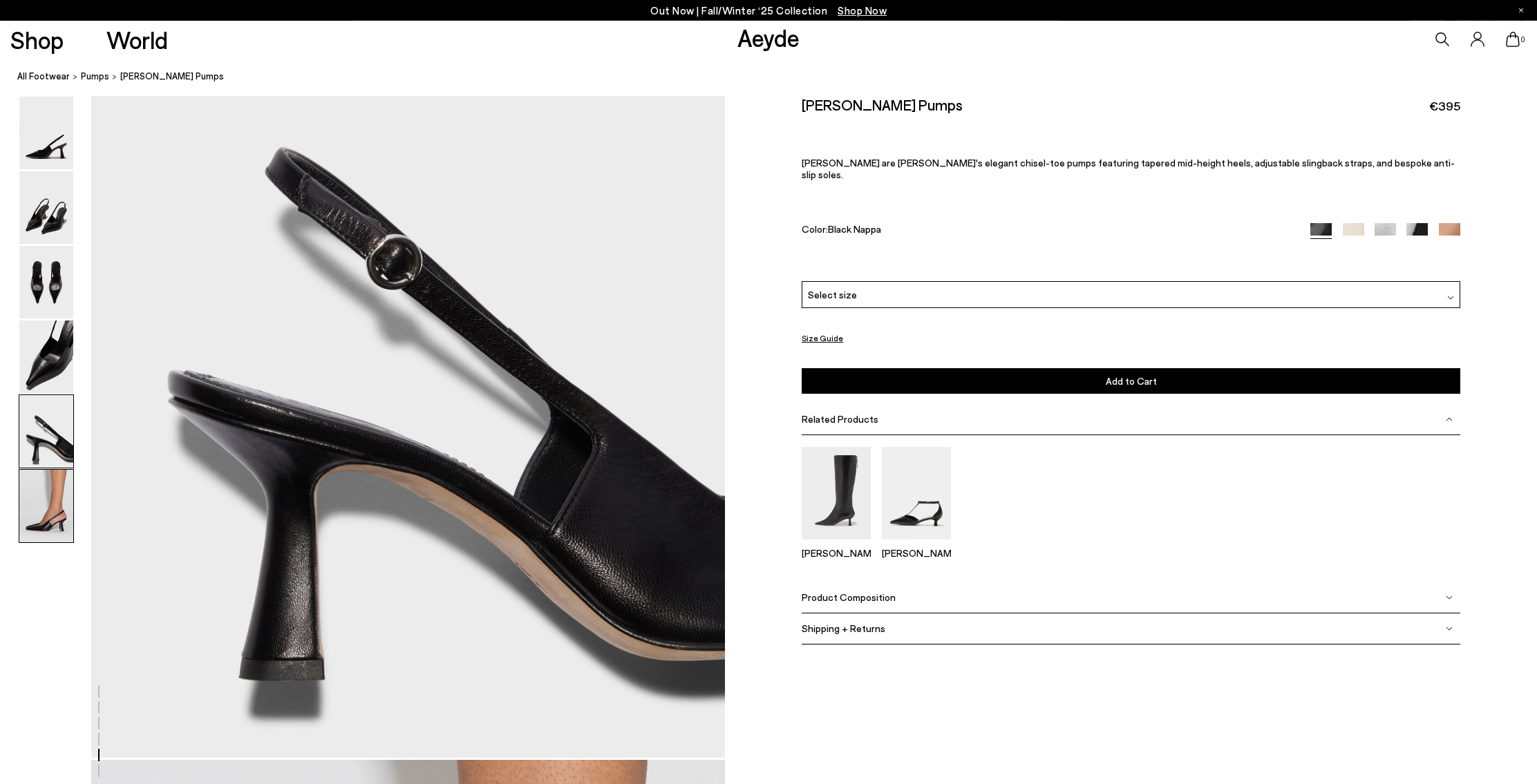
click at [54, 524] on img at bounding box center [46, 506] width 54 height 73
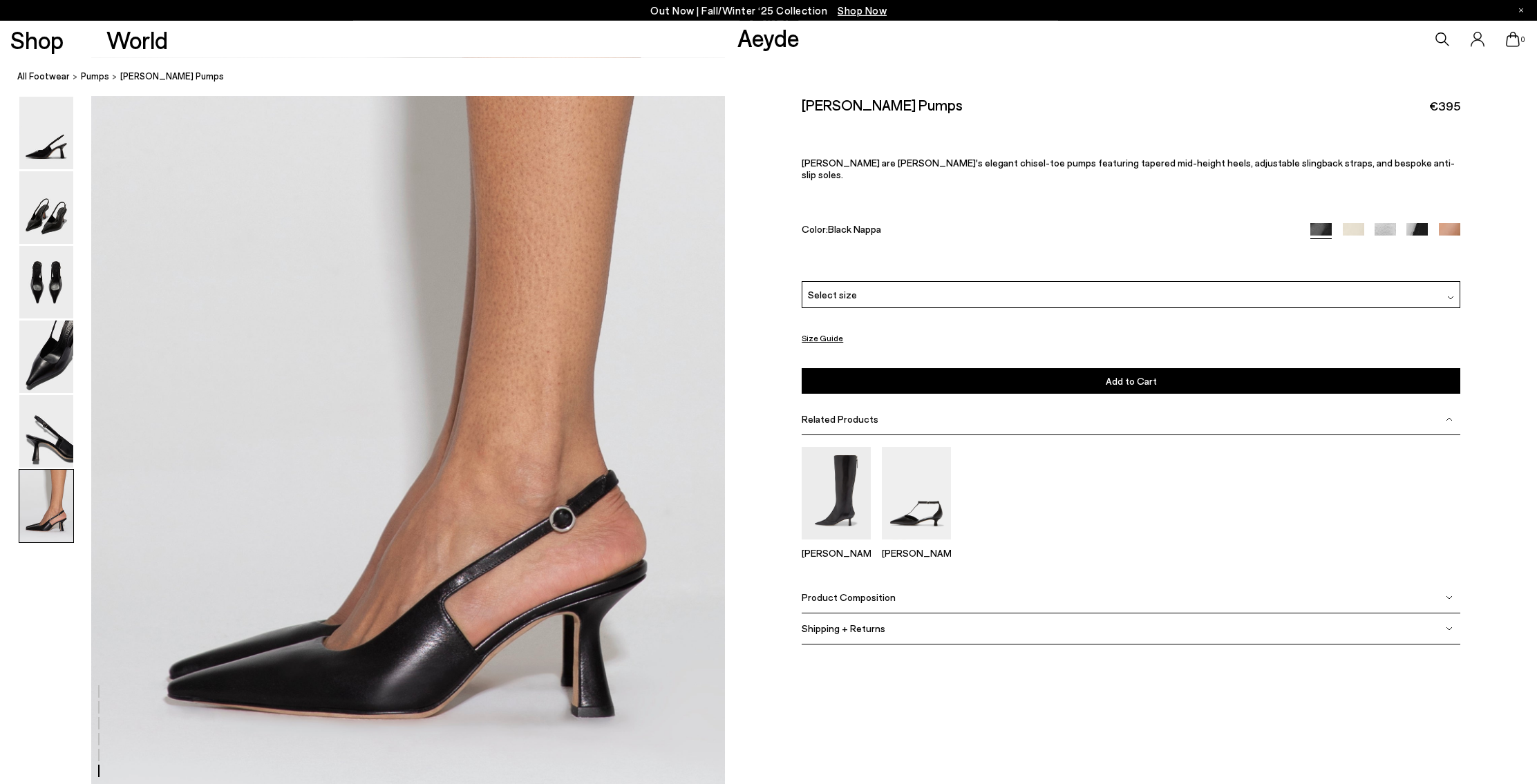
scroll to position [4329, 0]
click at [847, 110] on h2 "[PERSON_NAME] Pumps" at bounding box center [882, 104] width 161 height 17
click at [1354, 223] on img at bounding box center [1353, 233] width 21 height 21
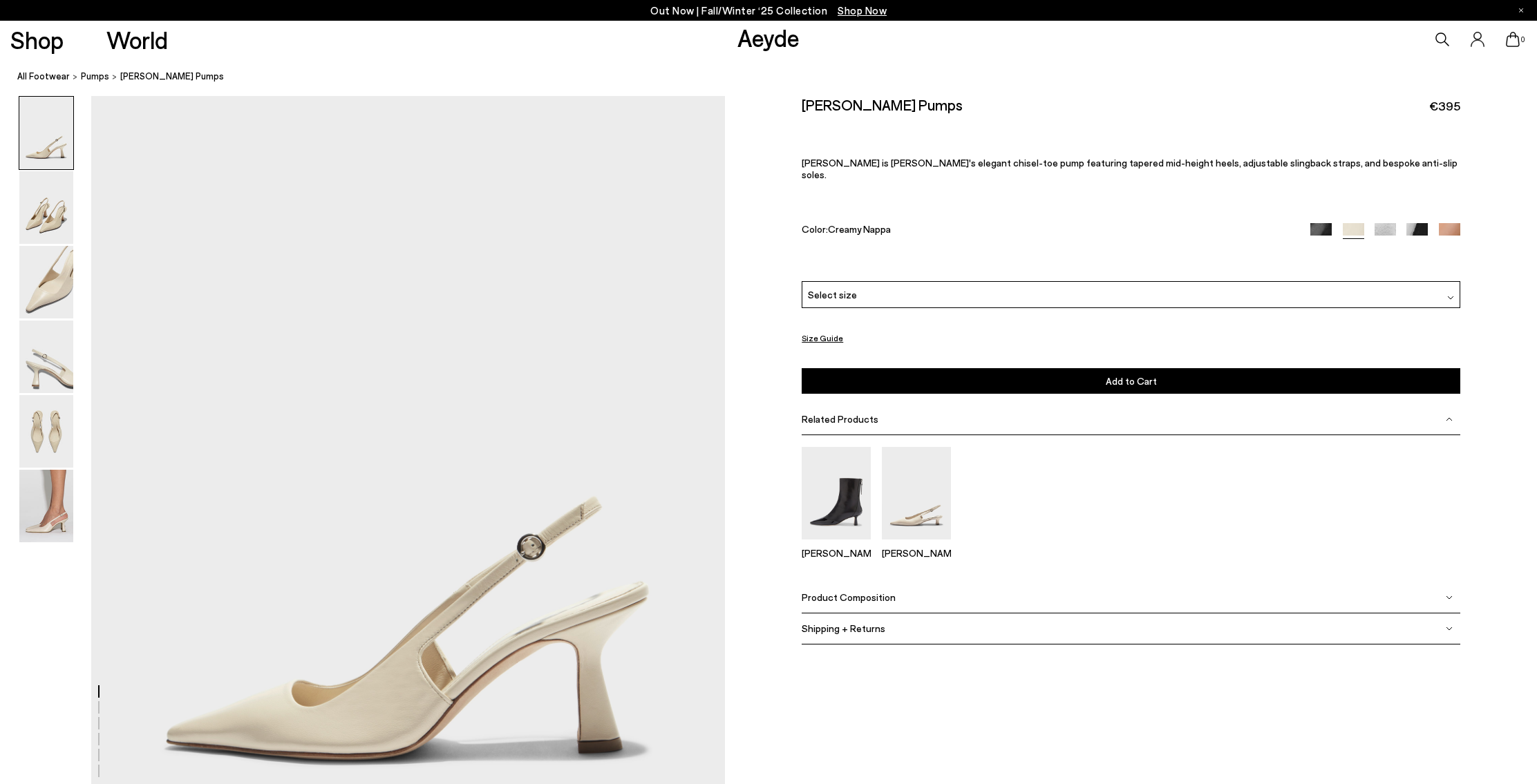
click at [1388, 223] on img at bounding box center [1385, 233] width 21 height 21
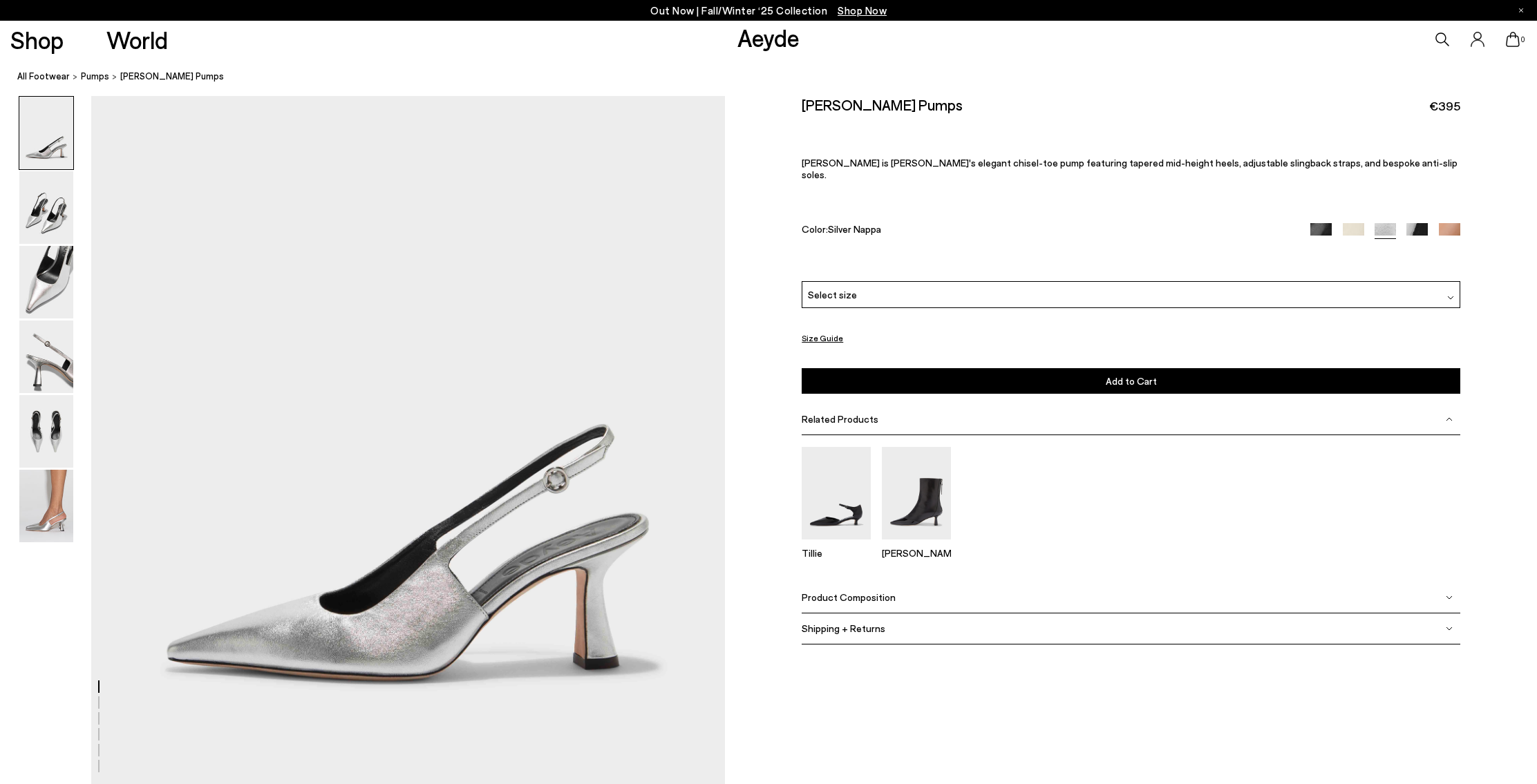
click at [1417, 223] on img at bounding box center [1417, 233] width 21 height 21
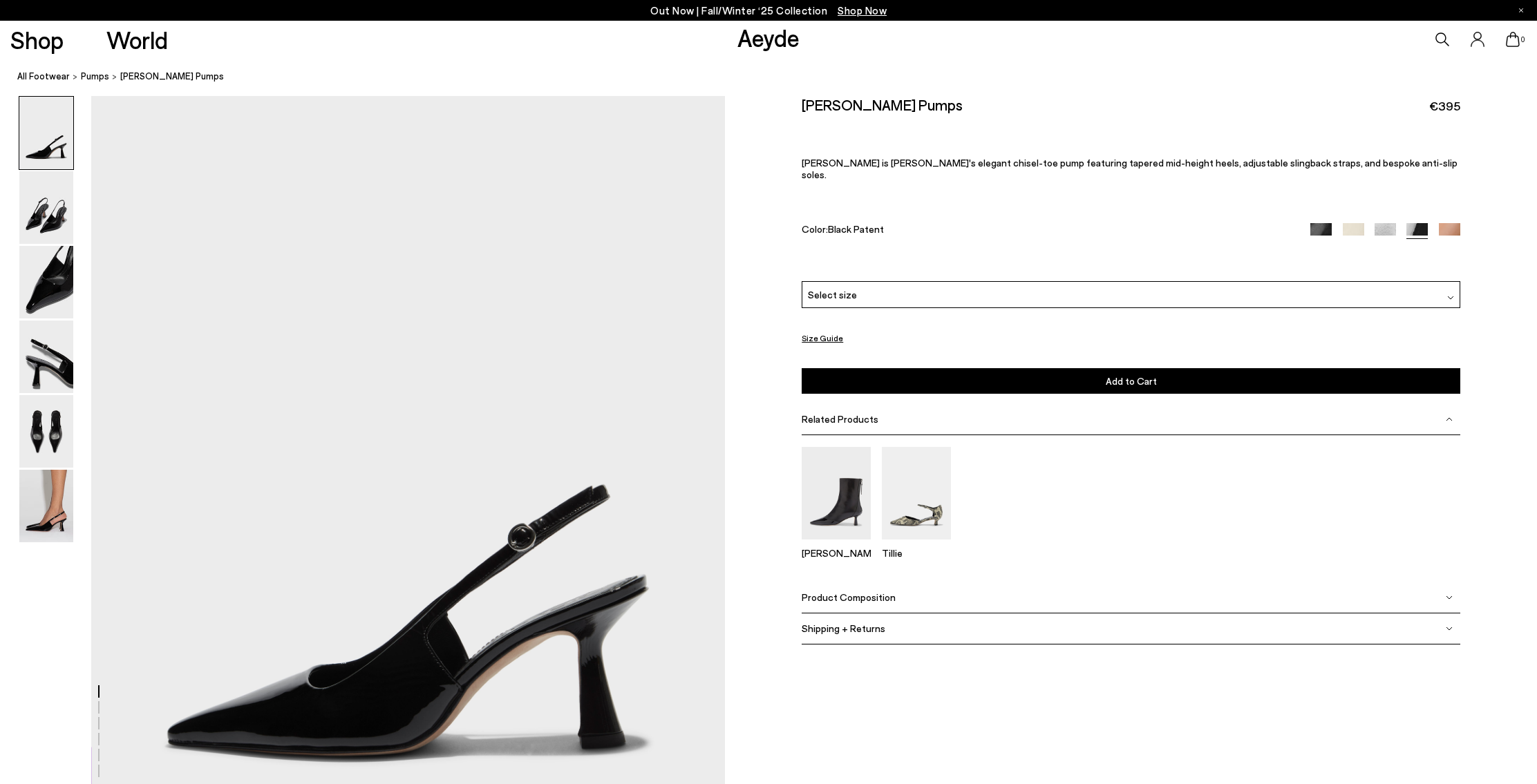
scroll to position [76, 0]
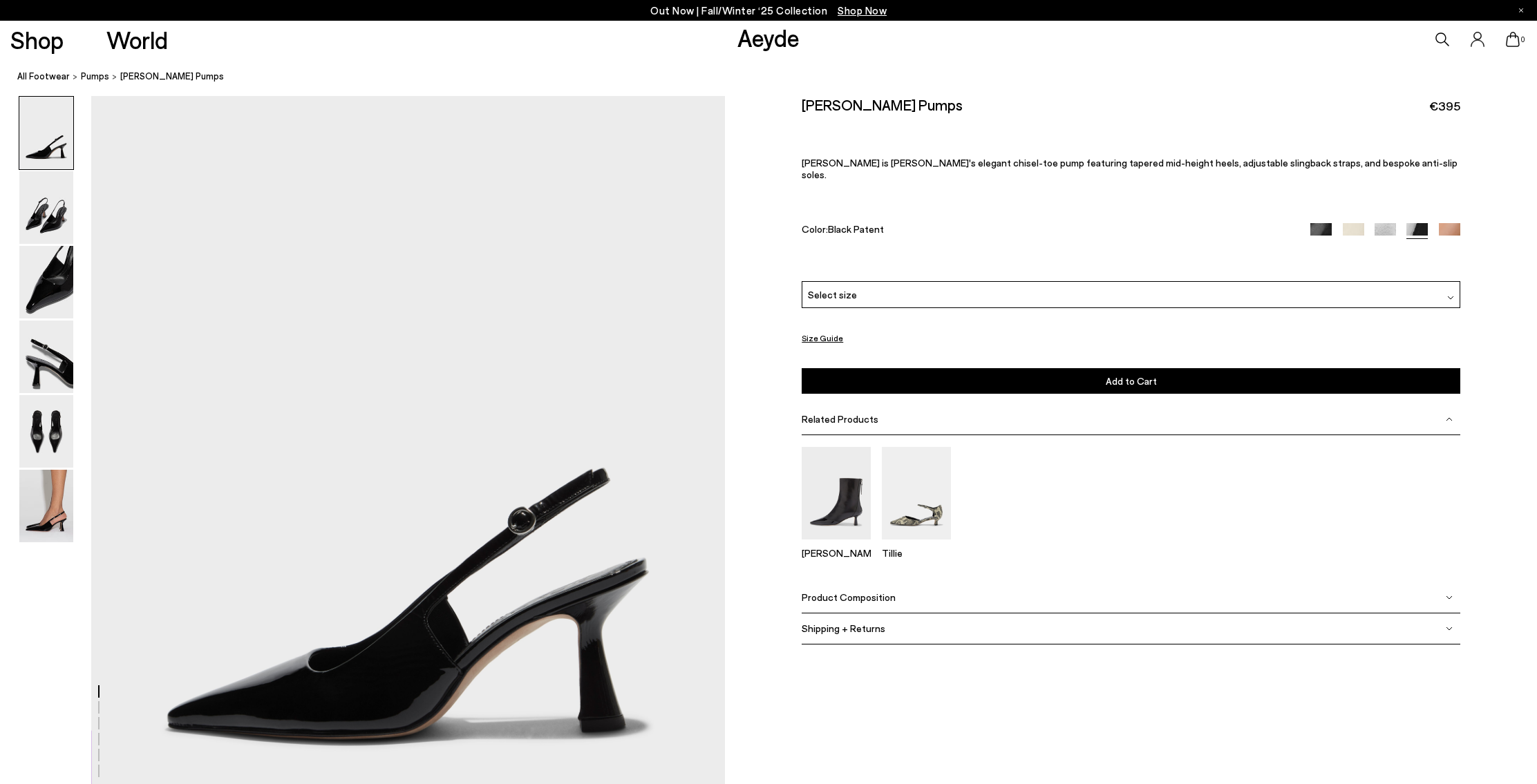
click at [1446, 223] on img at bounding box center [1449, 233] width 21 height 21
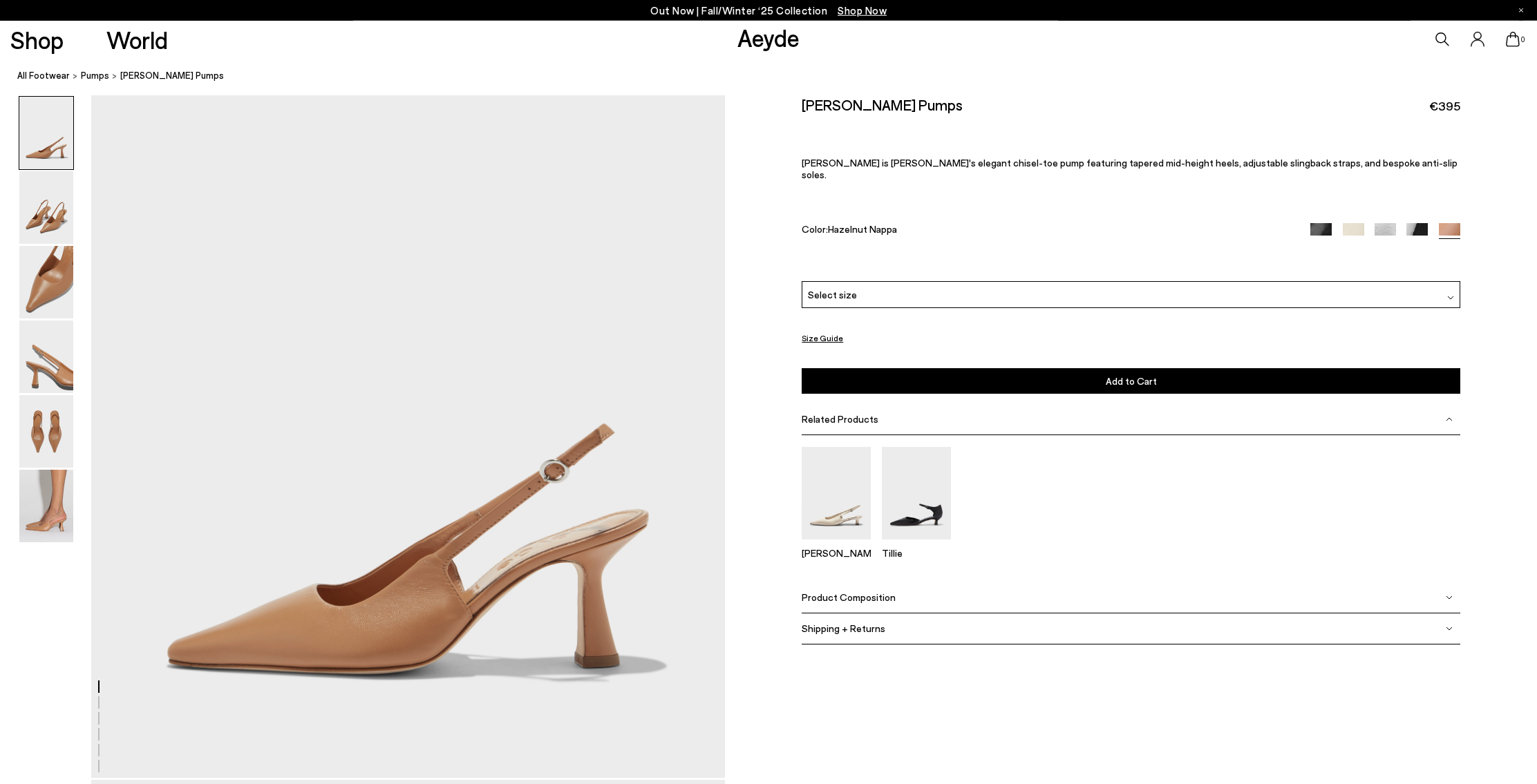
scroll to position [8, 0]
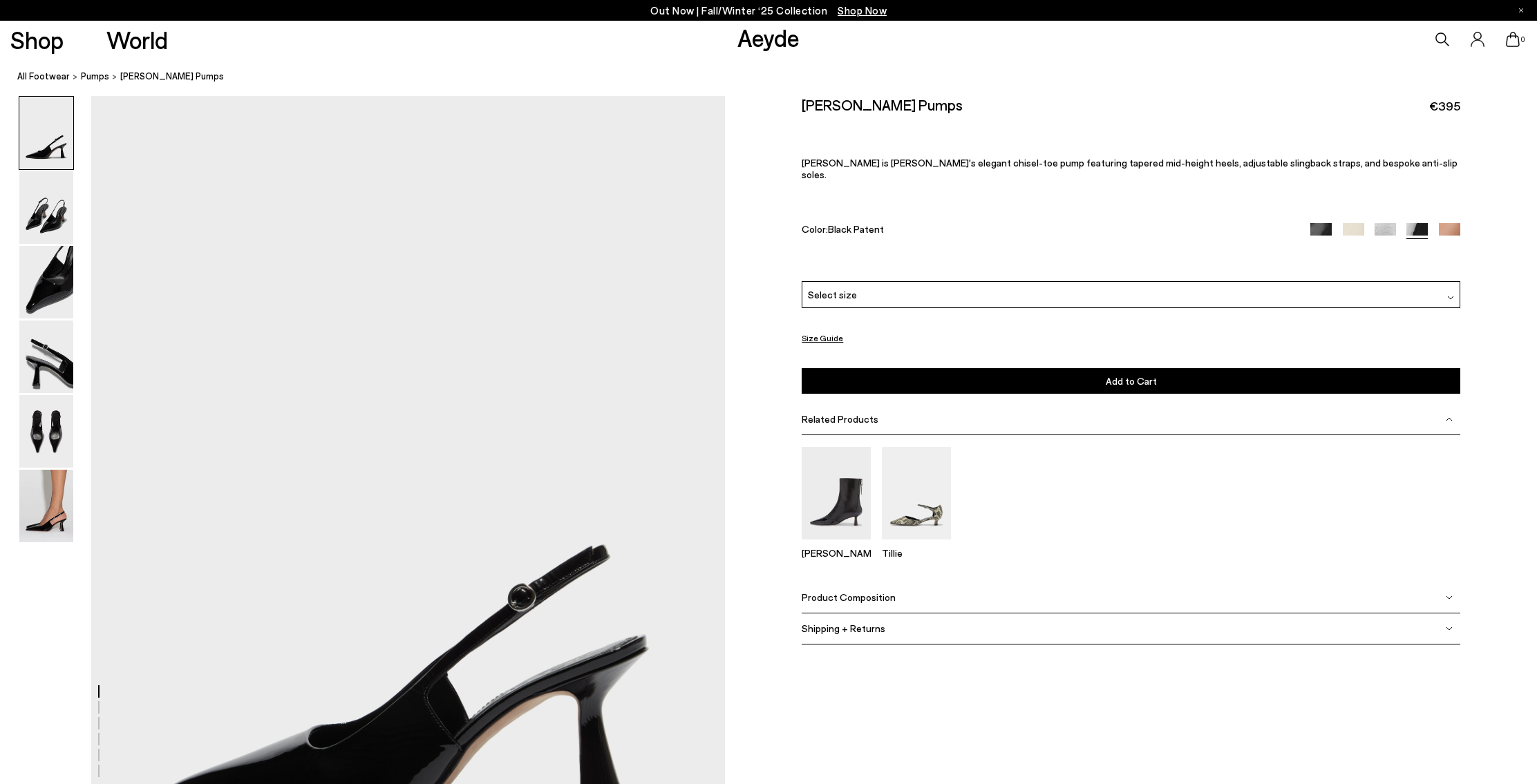
scroll to position [76, 0]
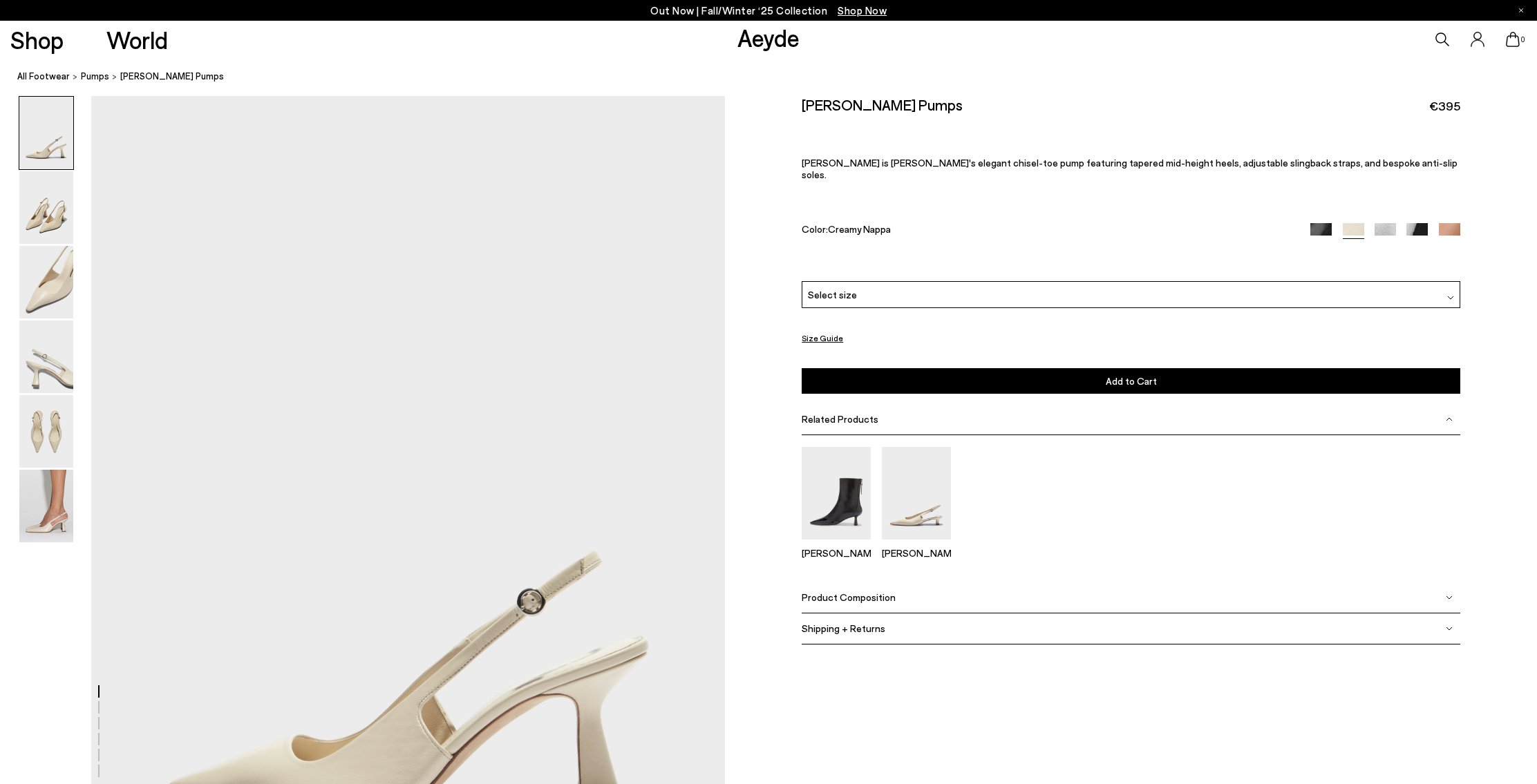
scroll to position [60, 0]
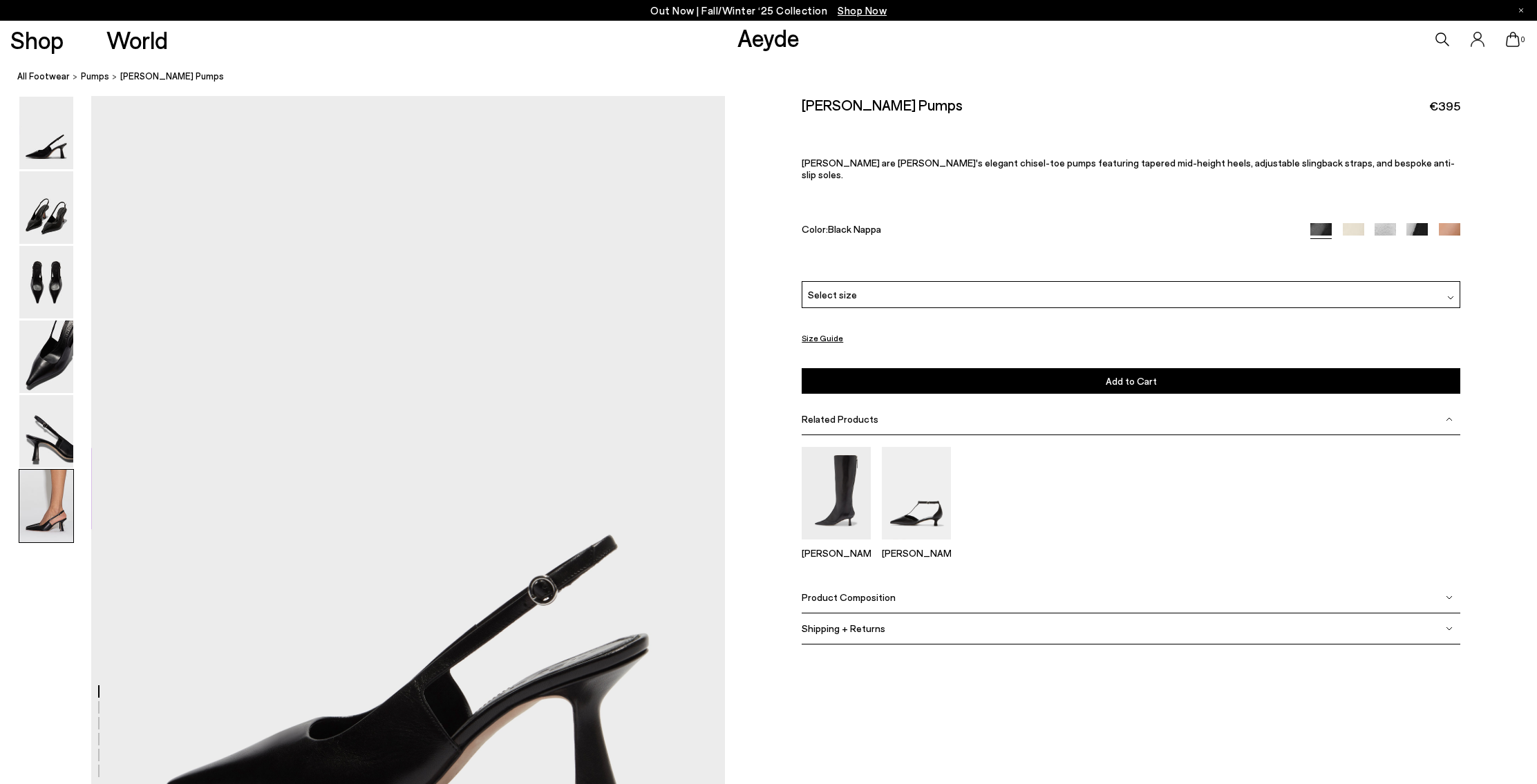
scroll to position [4329, 0]
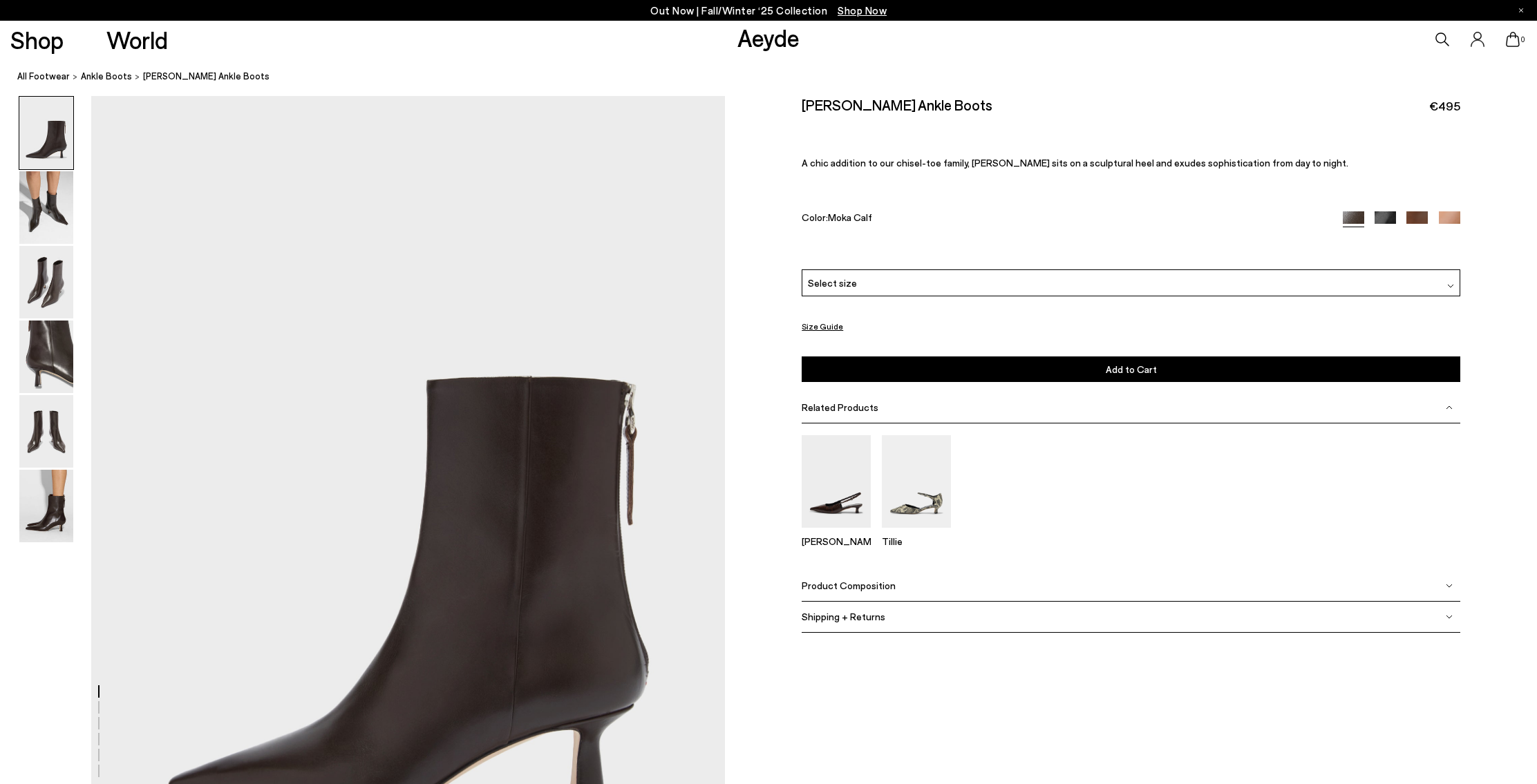
scroll to position [2749, 0]
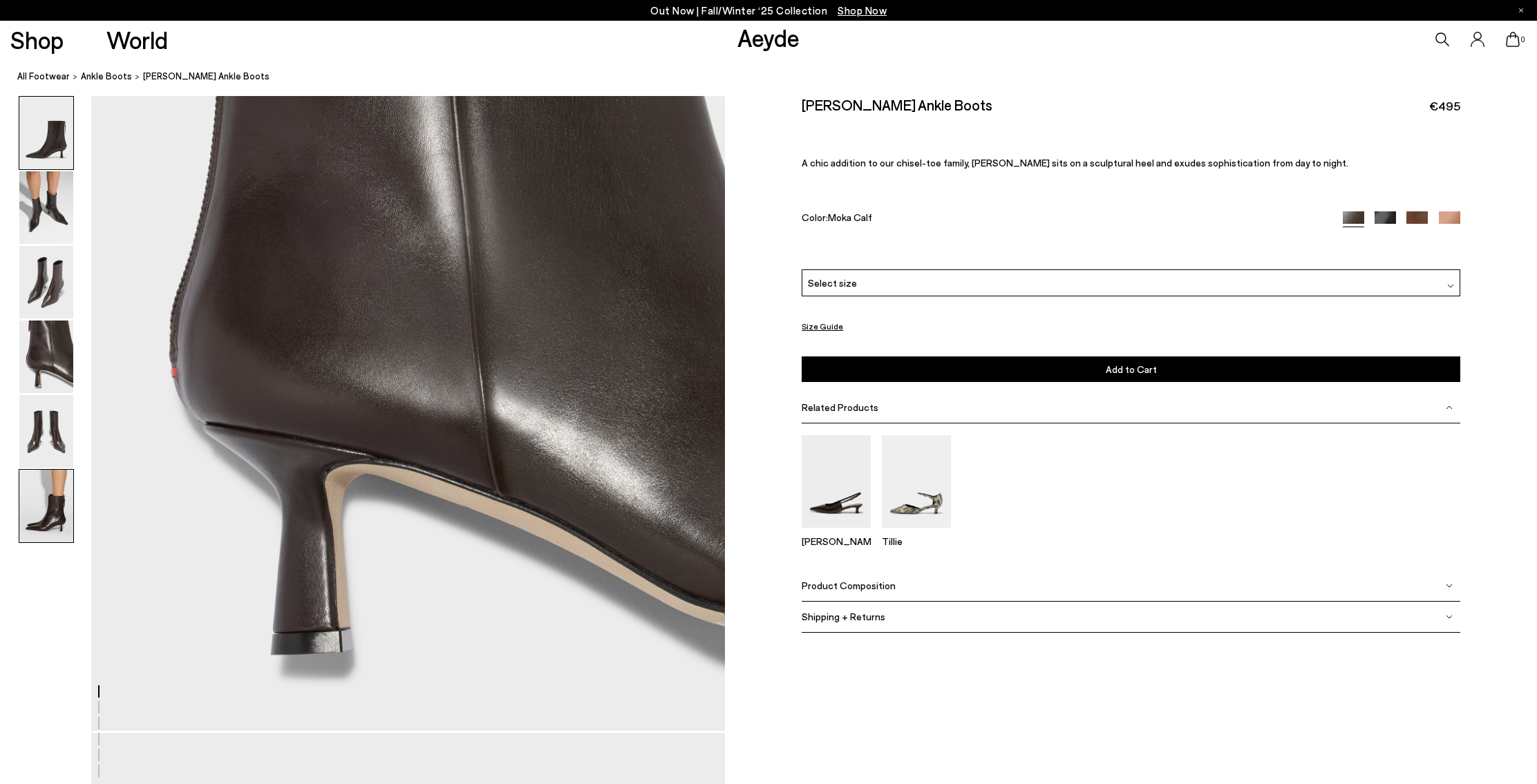
click at [54, 510] on img at bounding box center [46, 506] width 54 height 73
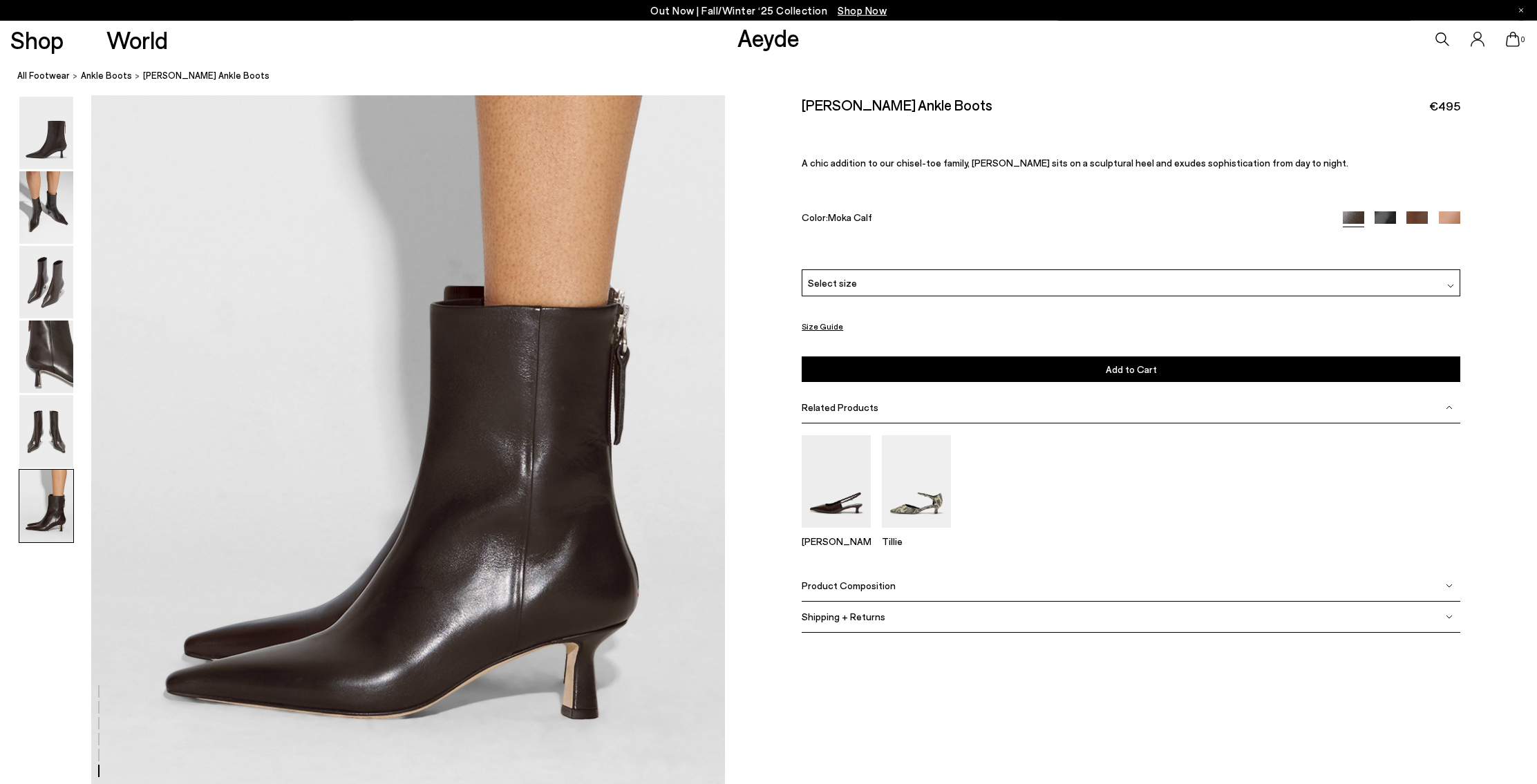
scroll to position [4329, 0]
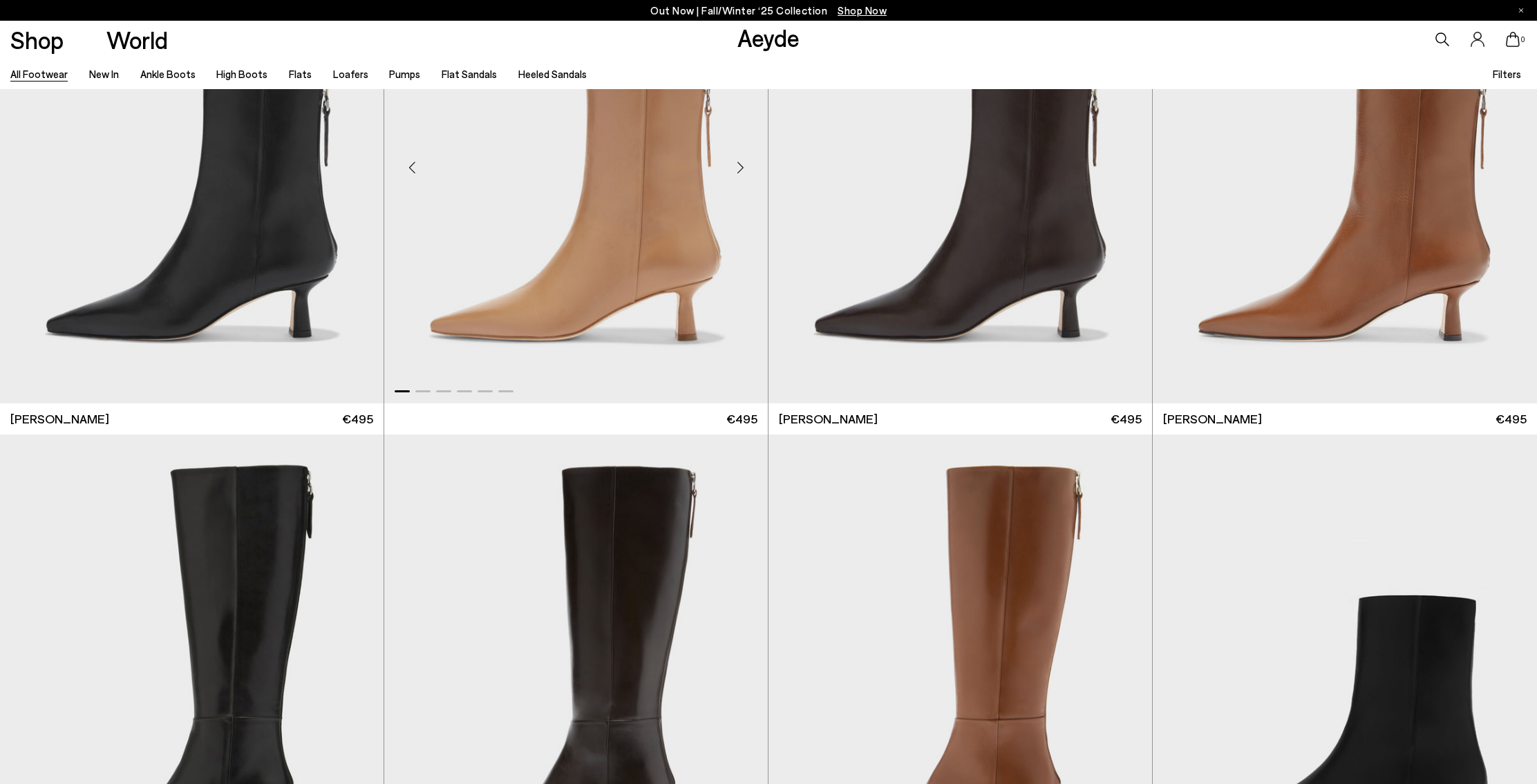
scroll to position [3746, 0]
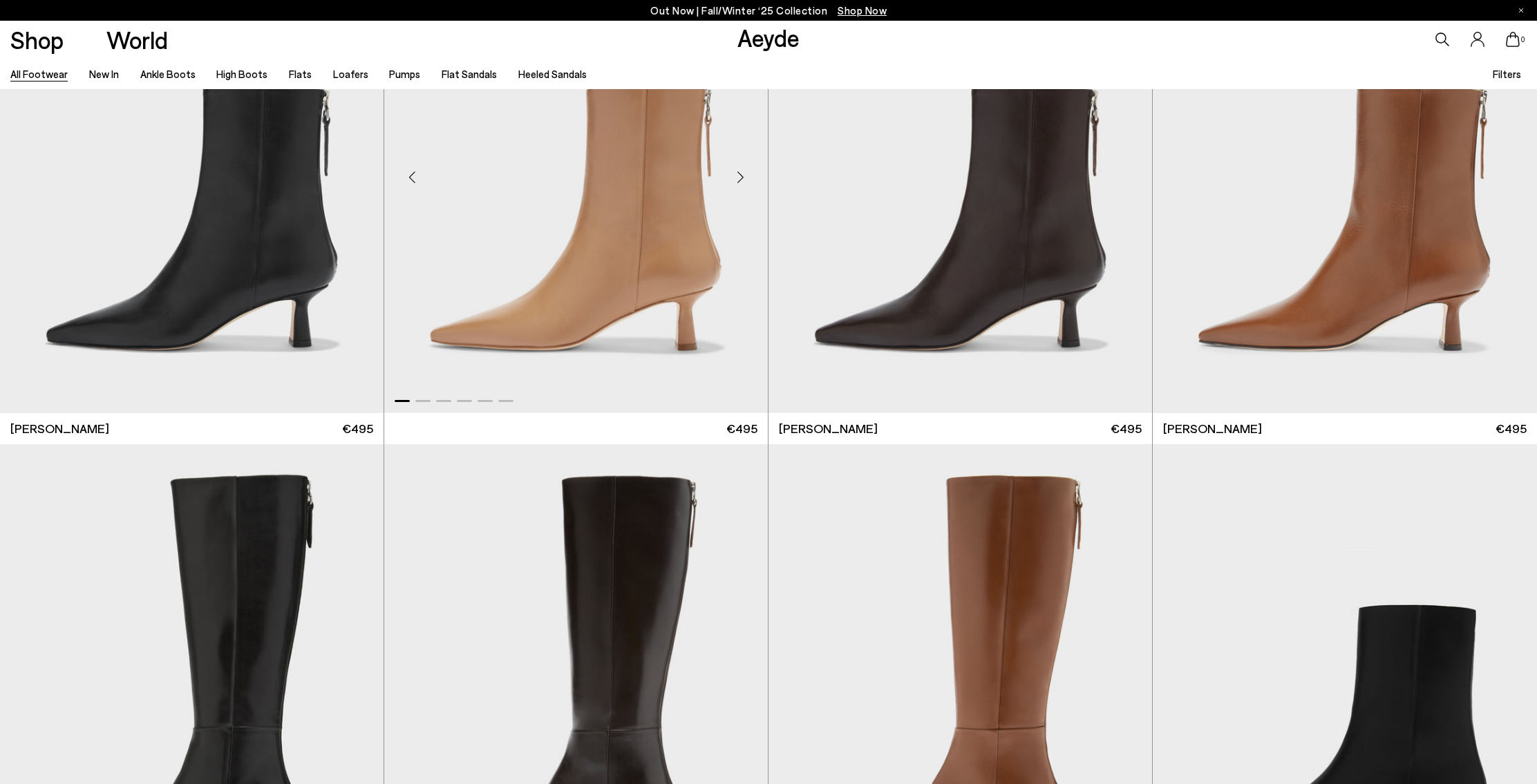
click at [651, 287] on img "1 / 6" at bounding box center [575, 171] width 383 height 481
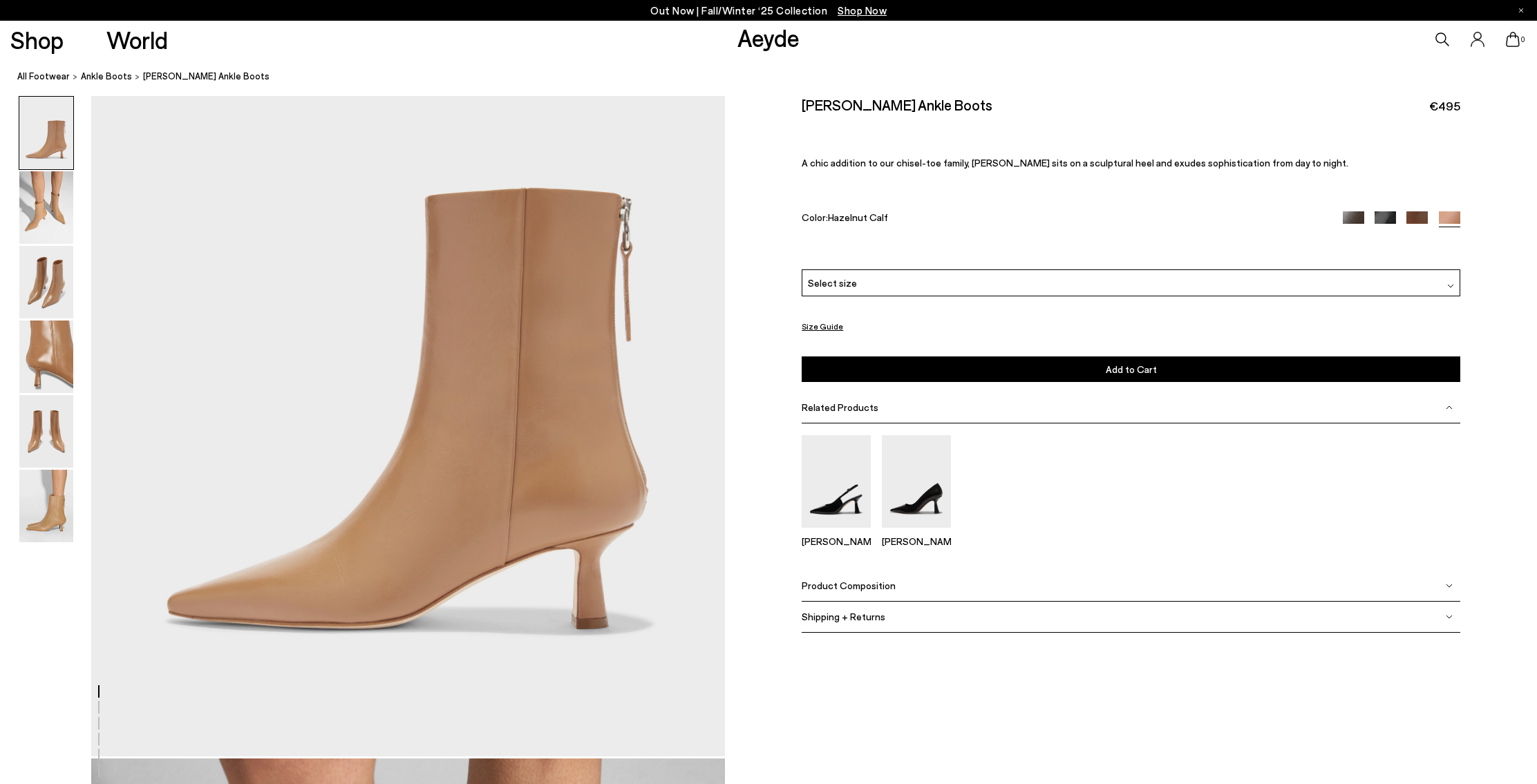
scroll to position [187, 0]
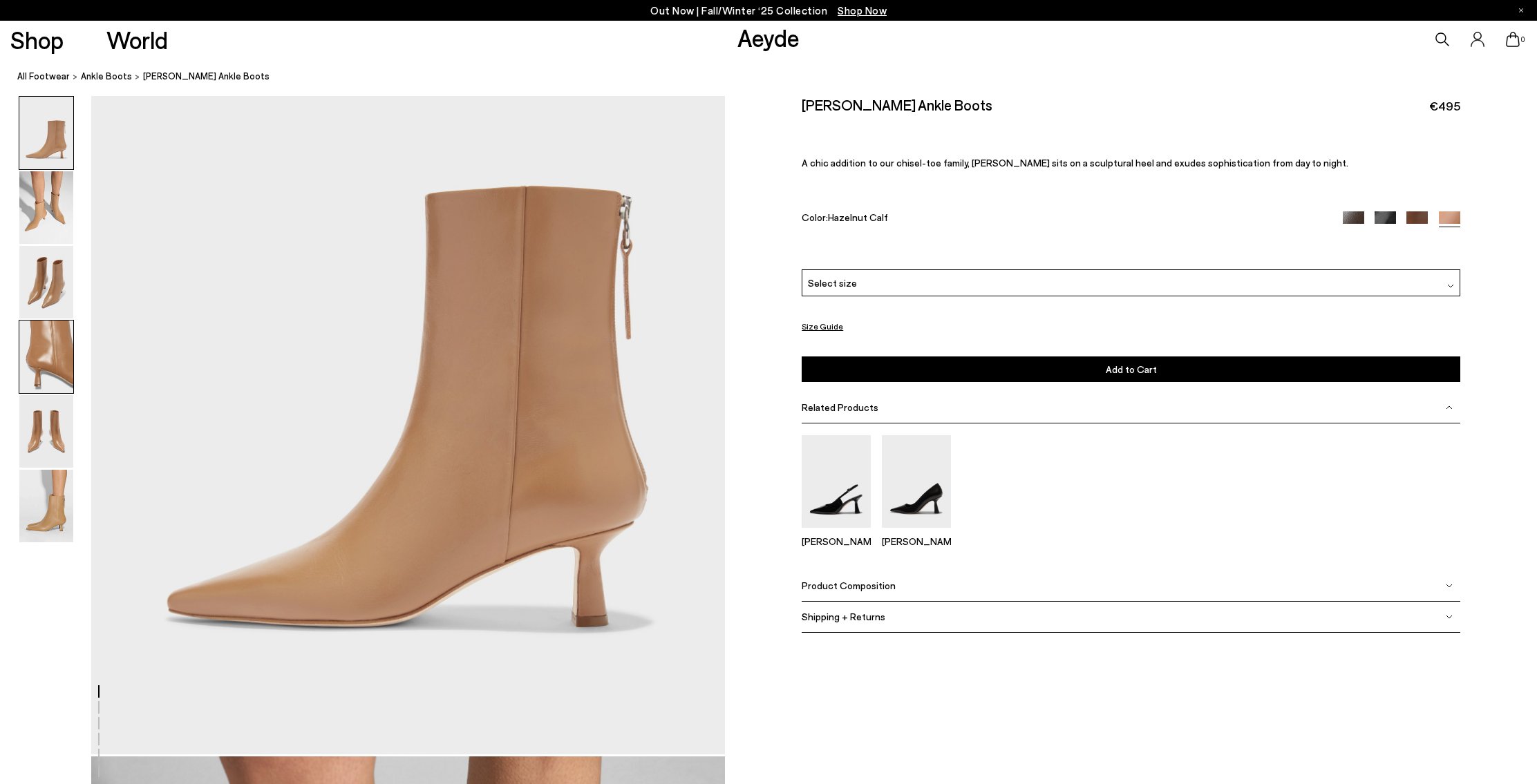
click at [57, 360] on img at bounding box center [46, 357] width 54 height 73
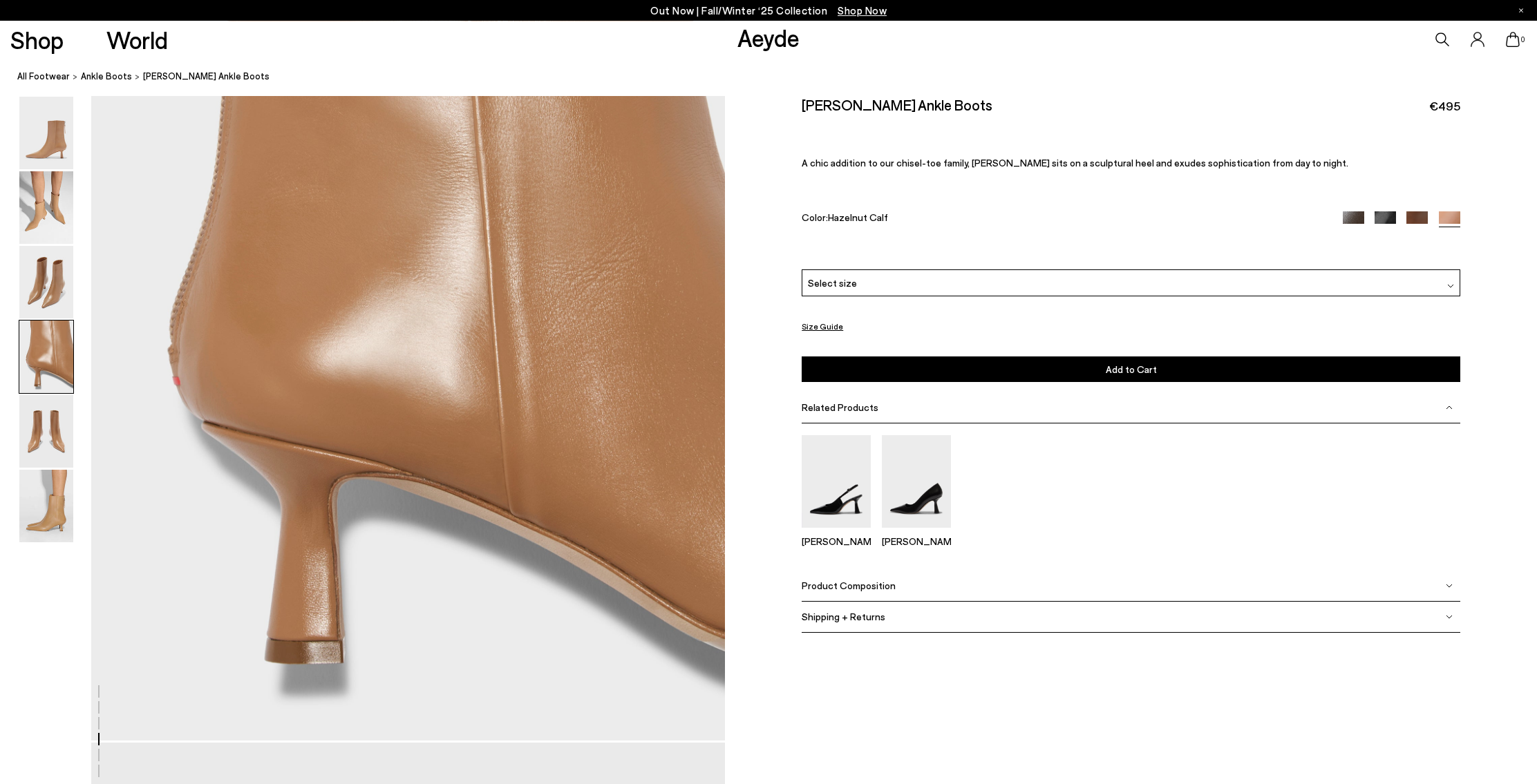
scroll to position [2731, 0]
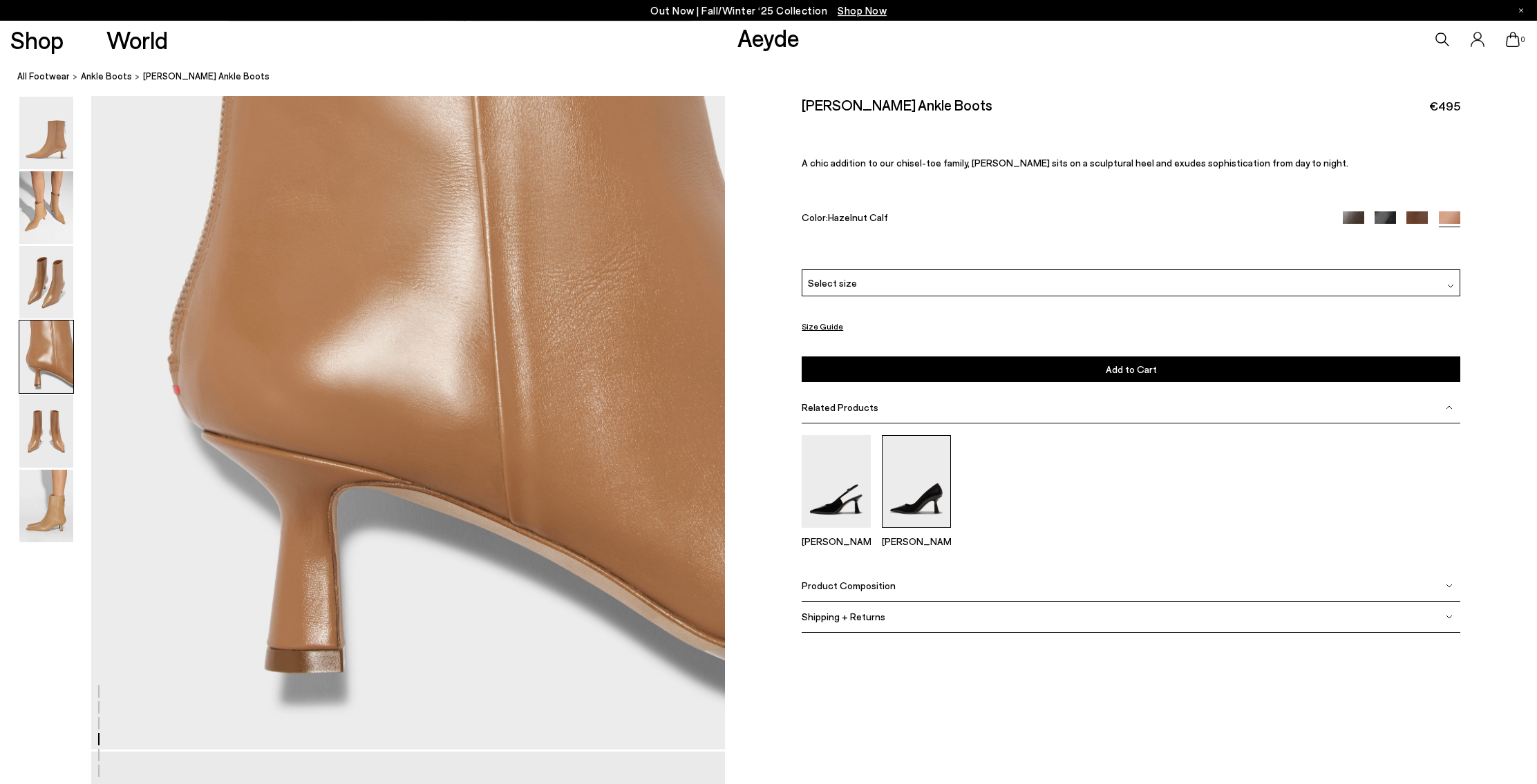
click at [917, 508] on img at bounding box center [916, 481] width 69 height 92
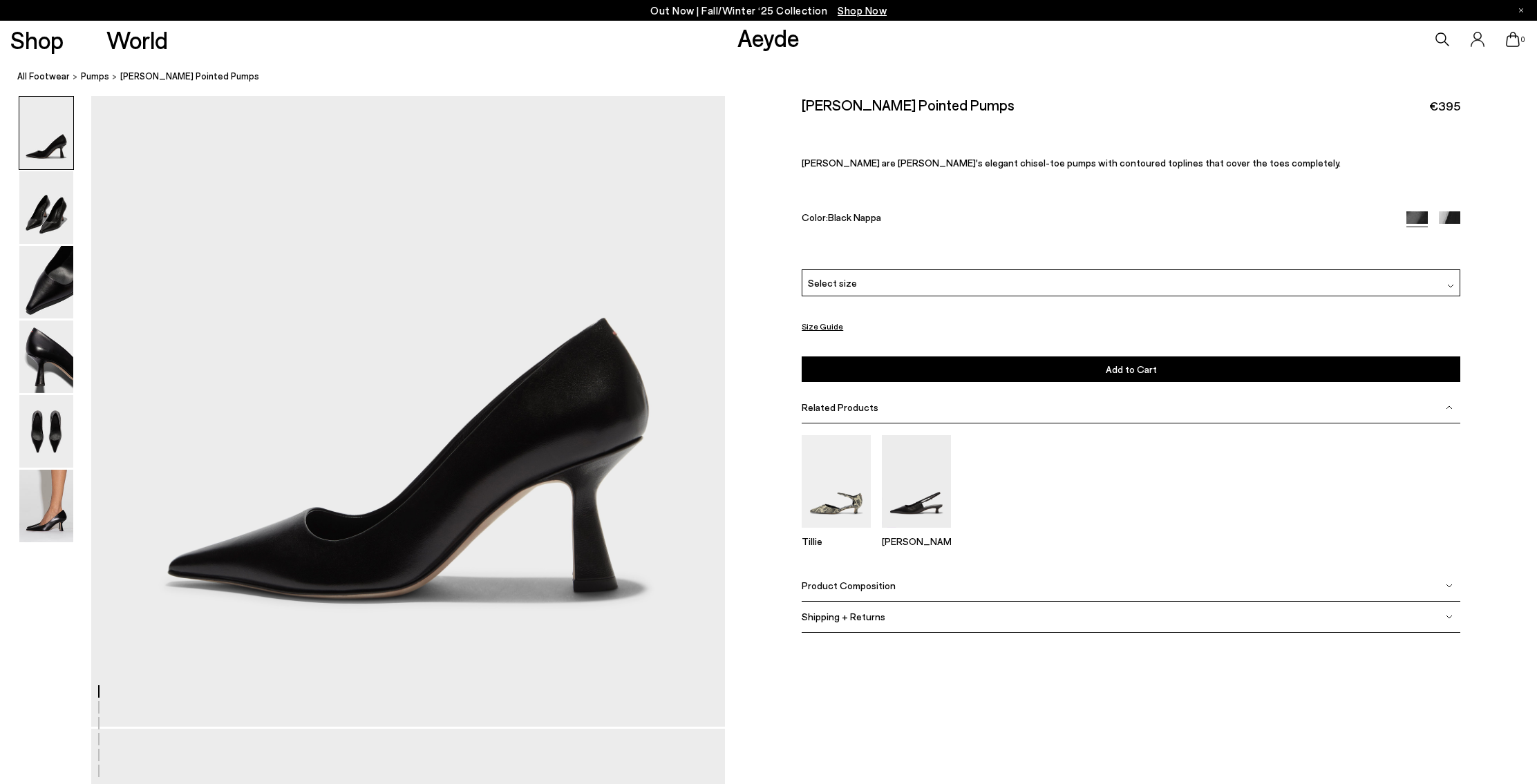
scroll to position [215, 0]
click at [39, 353] on img at bounding box center [46, 357] width 54 height 73
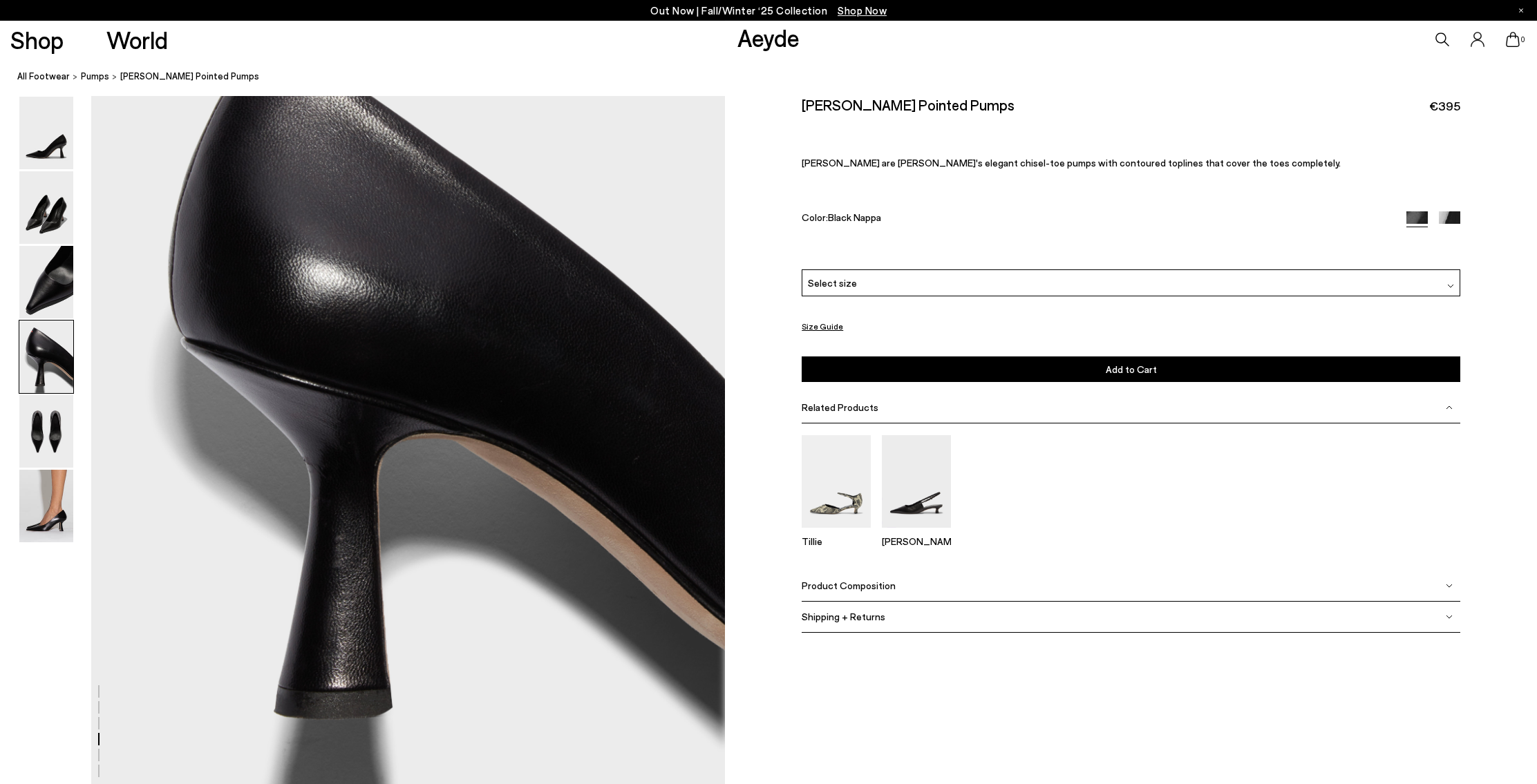
scroll to position [2705, 0]
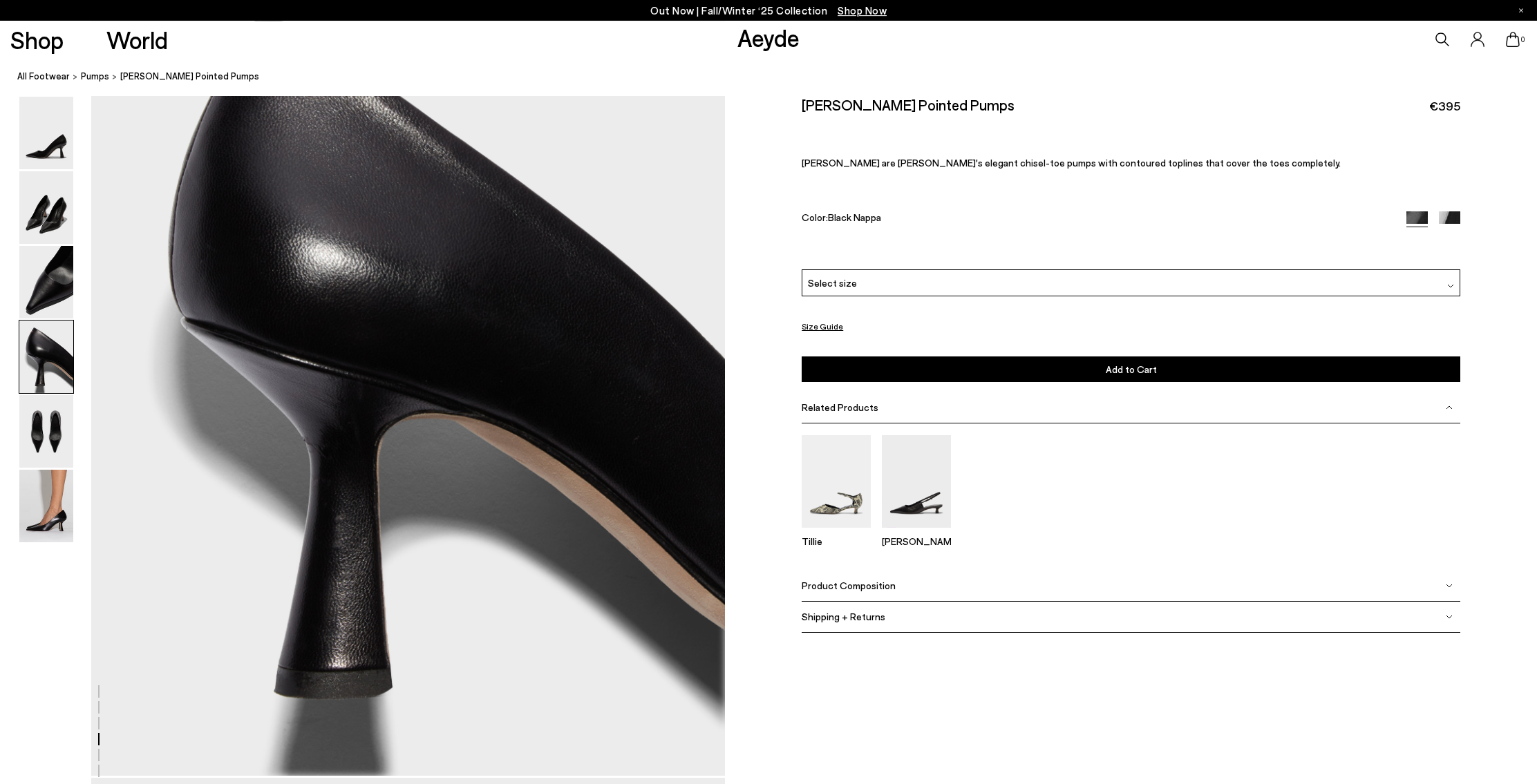
click at [856, 588] on span "Product Composition" at bounding box center [849, 585] width 94 height 12
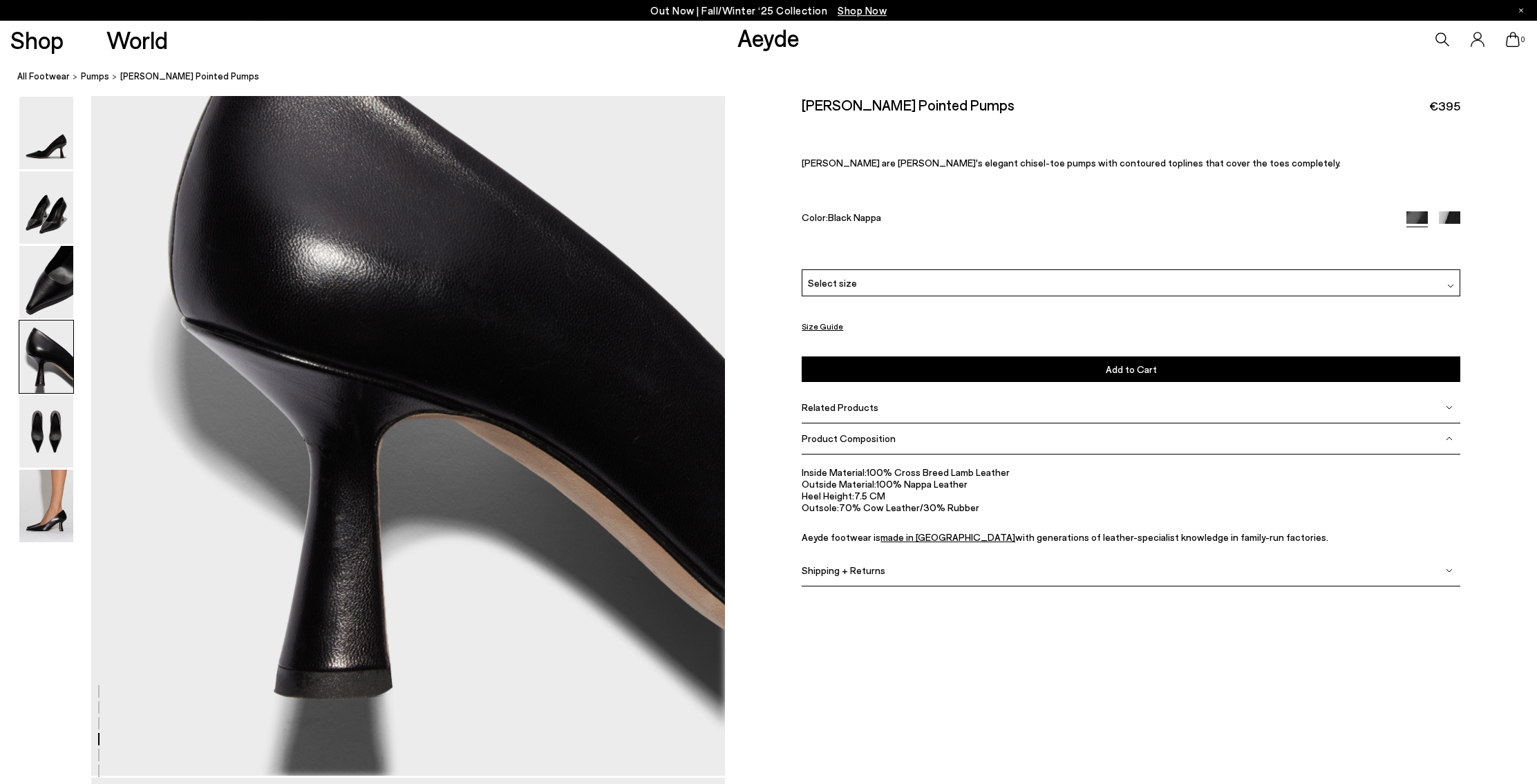
drag, startPoint x: 426, startPoint y: 434, endPoint x: 416, endPoint y: 422, distance: 15.6
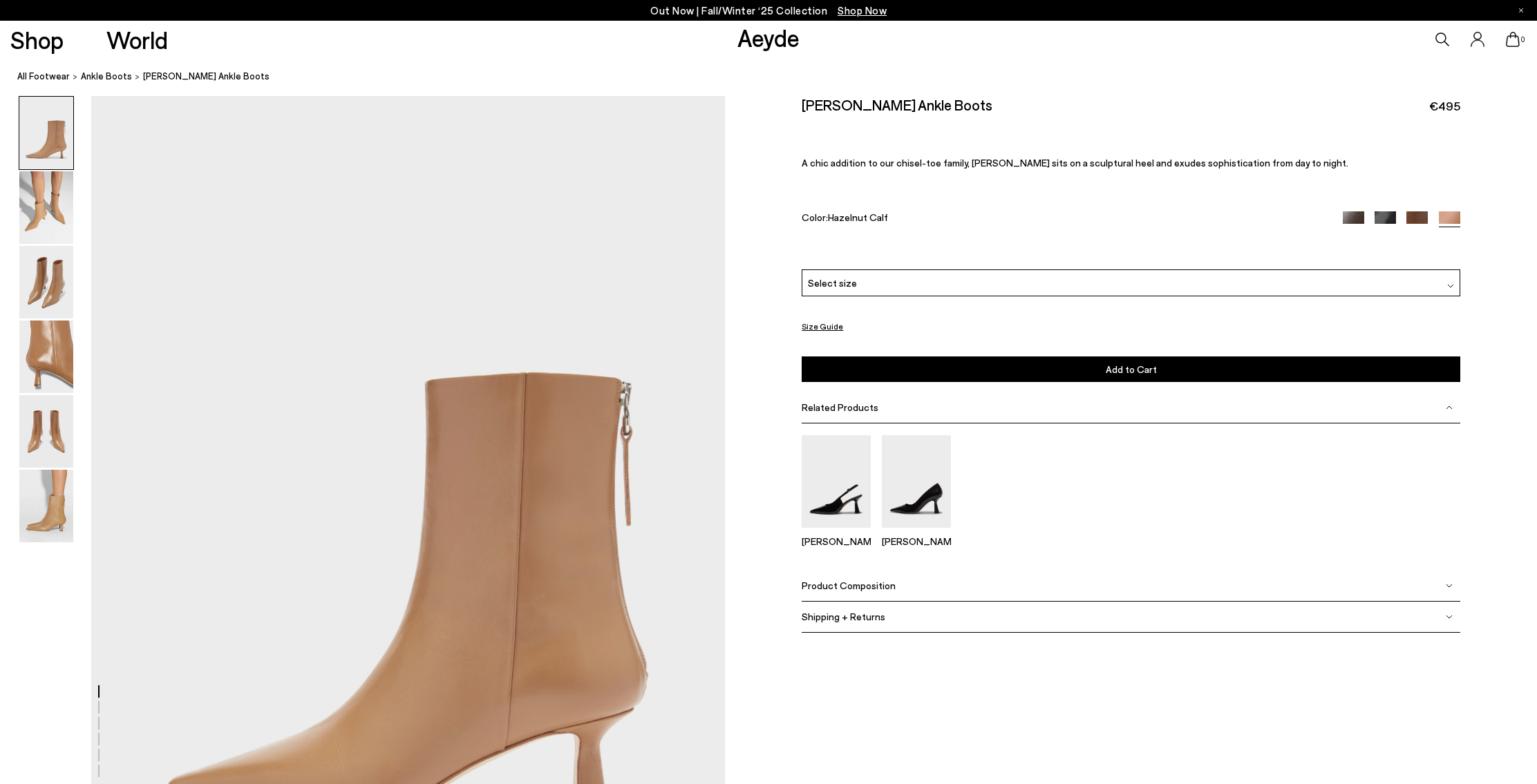
scroll to position [2731, 0]
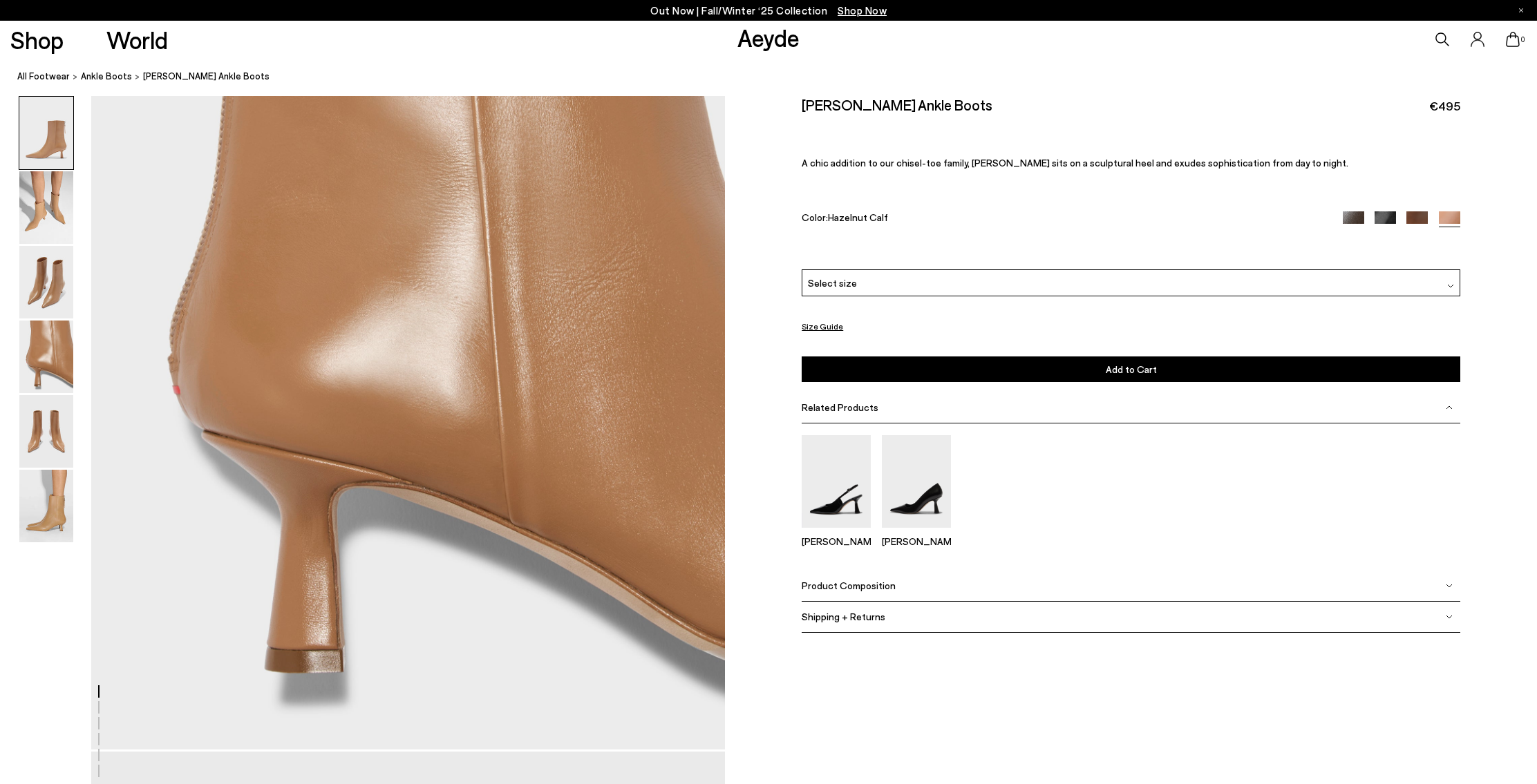
click at [821, 591] on span "Product Composition" at bounding box center [849, 585] width 94 height 12
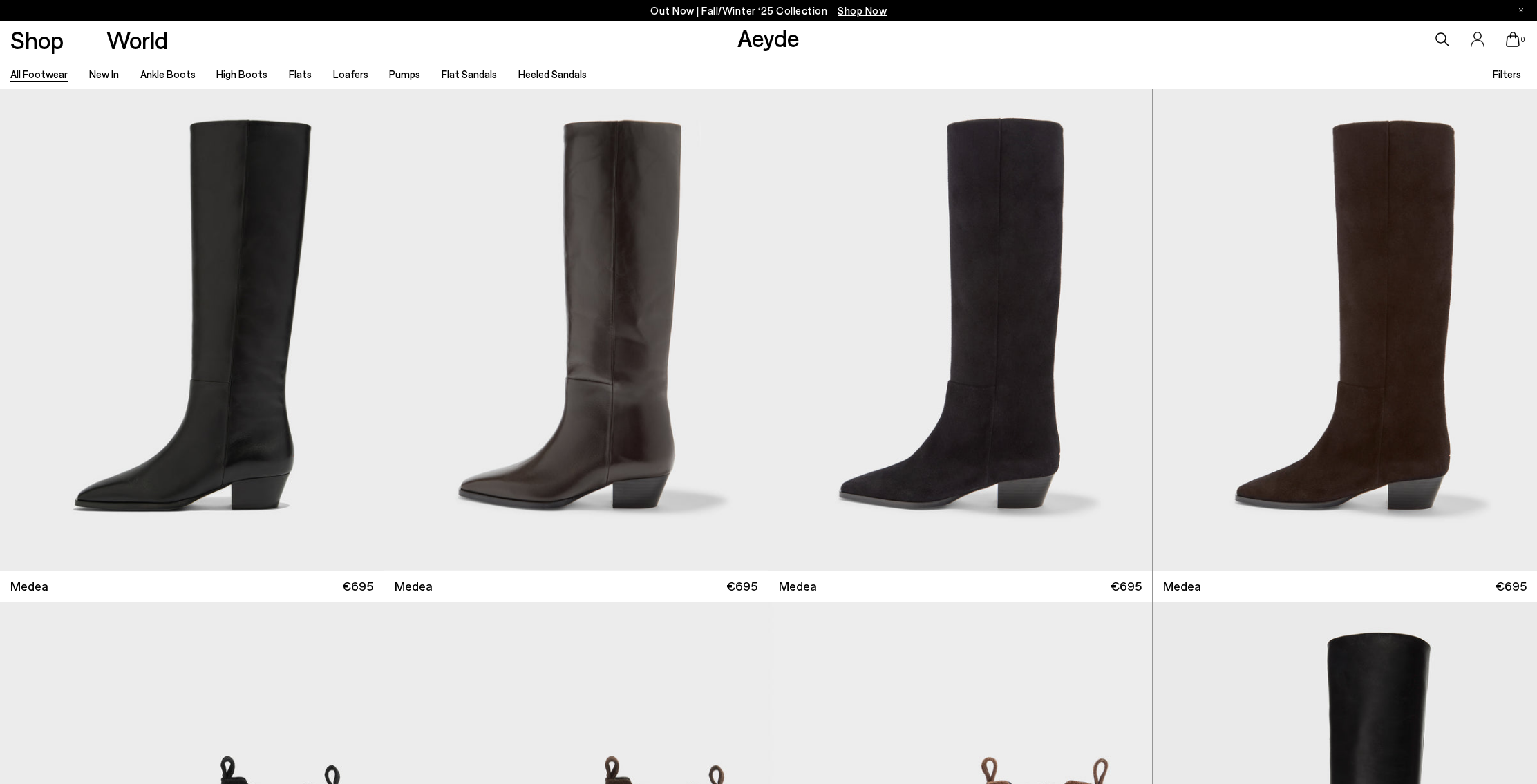
scroll to position [3755, 0]
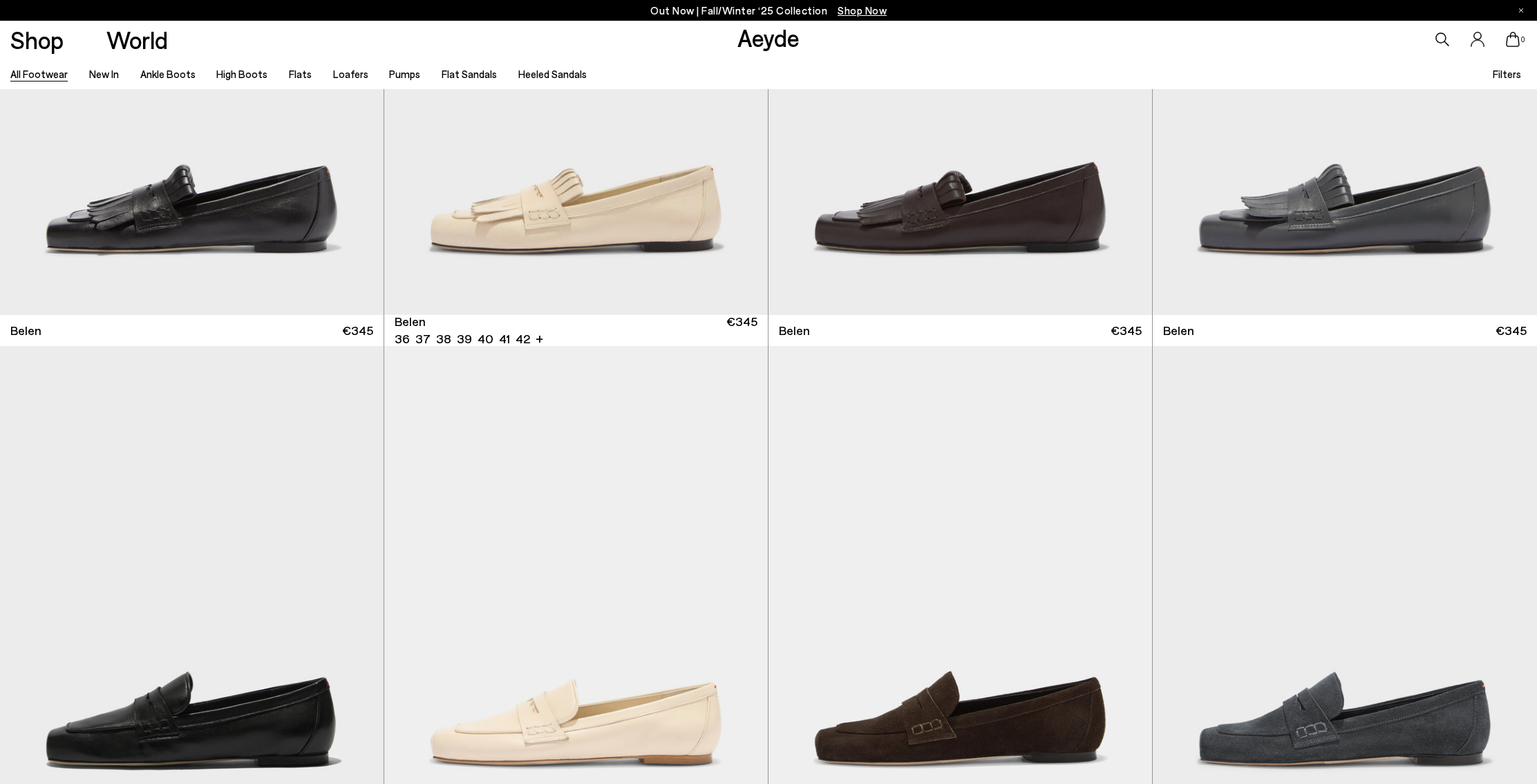
scroll to position [13584, 0]
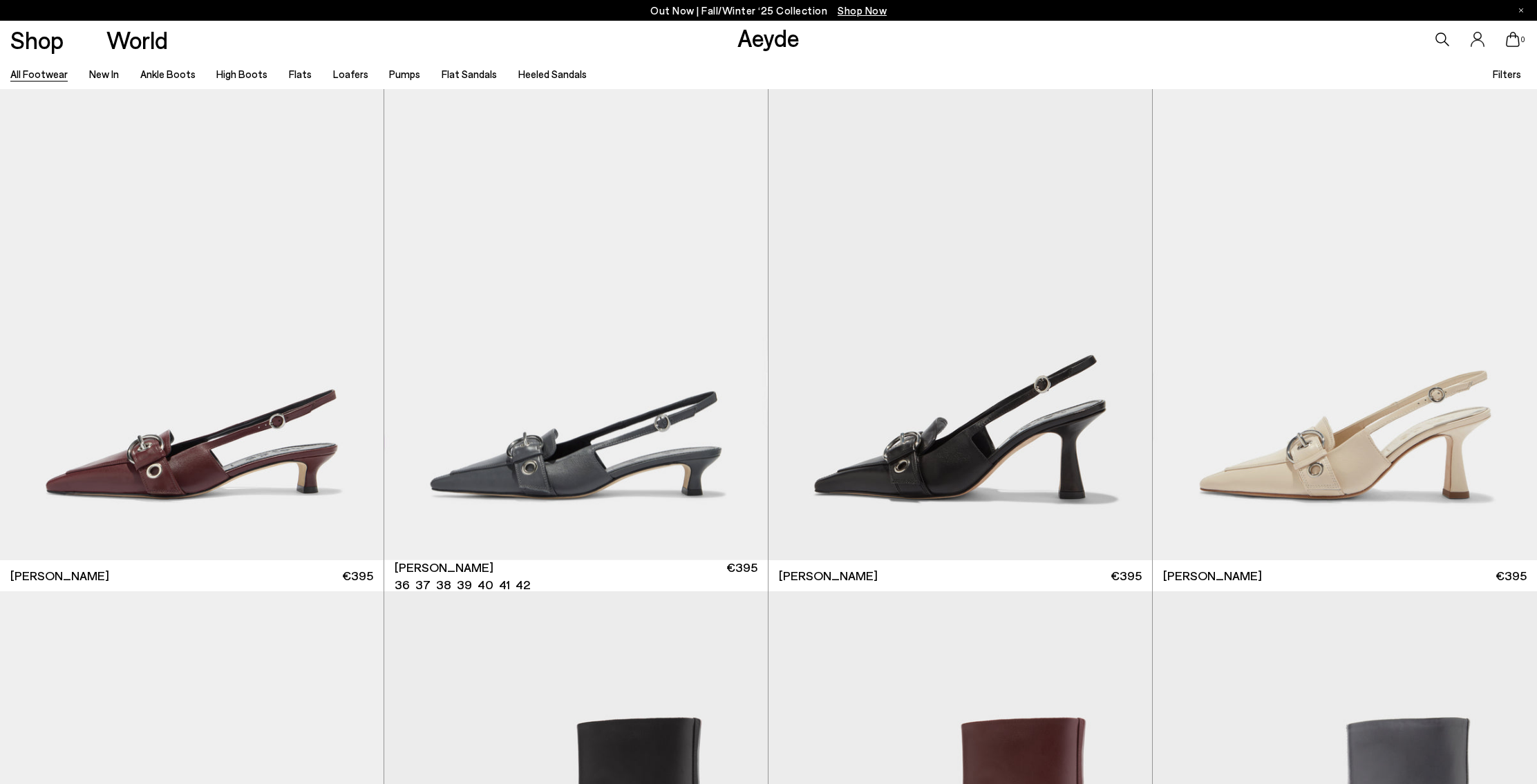
scroll to position [19511, 0]
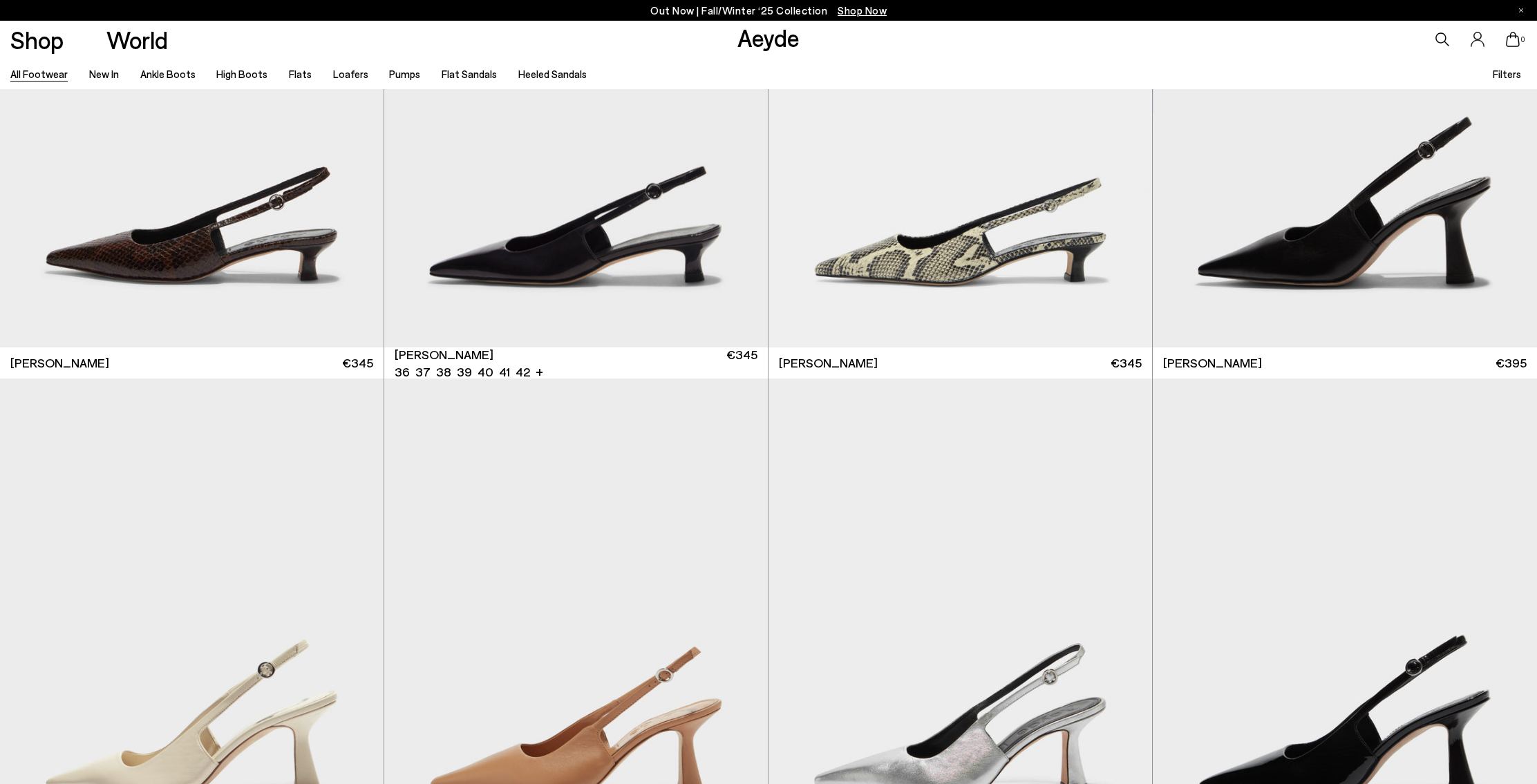
scroll to position [28417, 0]
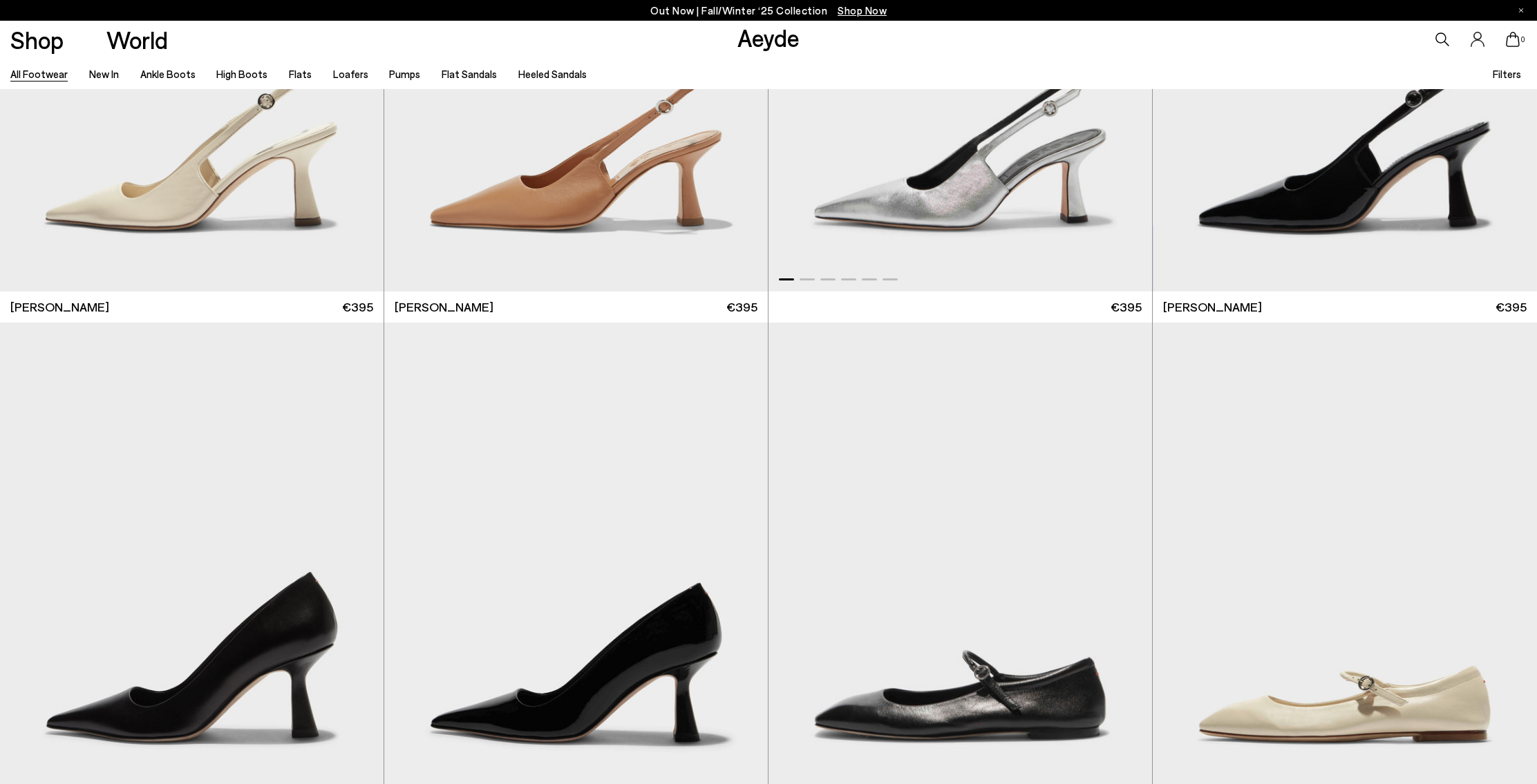
scroll to position [28981, 0]
